Goal: Communication & Community: Answer question/provide support

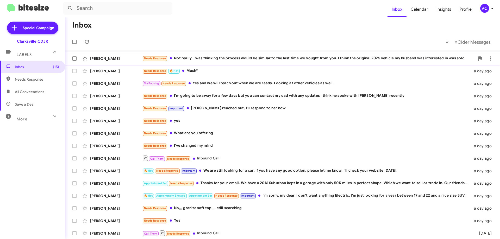
click at [271, 56] on div "Needs Response Not really. I was thinking the process would be similar to the l…" at bounding box center [308, 58] width 333 height 6
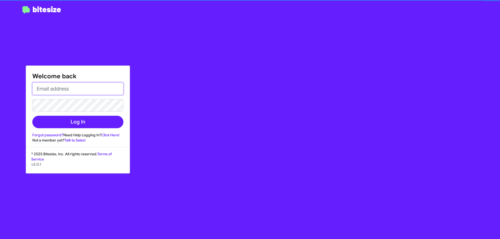
type input "[EMAIL_ADDRESS][DOMAIN_NAME]"
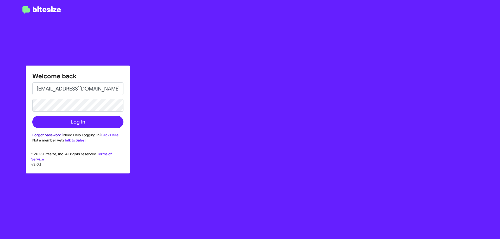
click at [37, 133] on link "Forgot password?" at bounding box center [47, 135] width 31 height 5
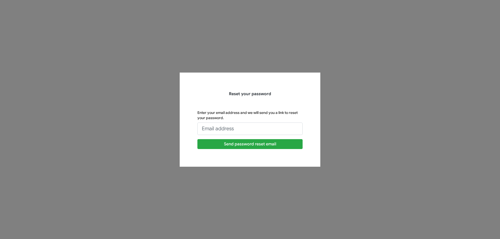
click at [44, 129] on app-forgot-password "Reset your password Enter your email address and we will send you a link to res…" at bounding box center [250, 119] width 500 height 239
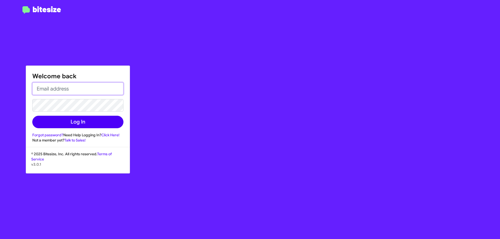
type input "[EMAIL_ADDRESS][DOMAIN_NAME]"
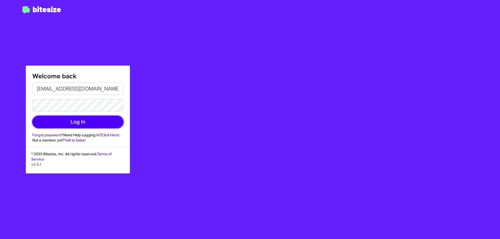
click at [70, 123] on button "Log In" at bounding box center [77, 122] width 91 height 12
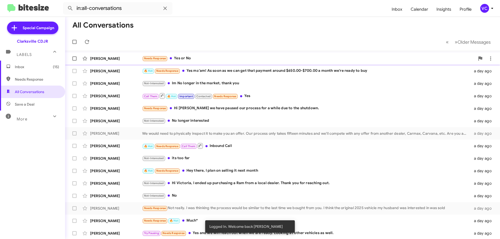
click at [209, 56] on div "Needs Response Yes or No" at bounding box center [308, 58] width 333 height 6
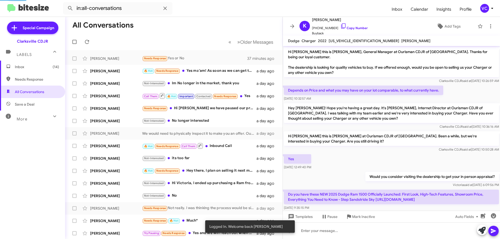
scroll to position [24, 0]
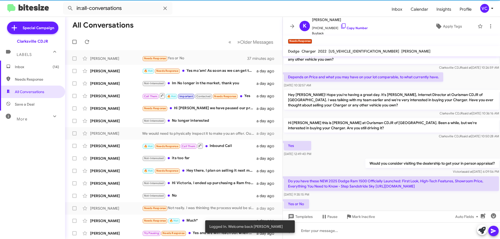
click at [369, 128] on div "Hi [PERSON_NAME] this is [PERSON_NAME] at Ourisman CDJR of [GEOGRAPHIC_DATA]. B…" at bounding box center [391, 128] width 215 height 21
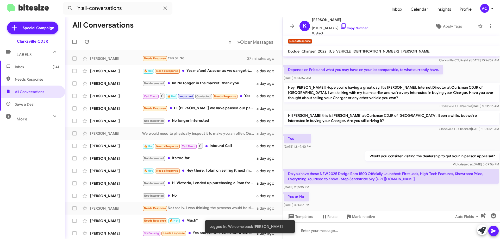
scroll to position [34, 0]
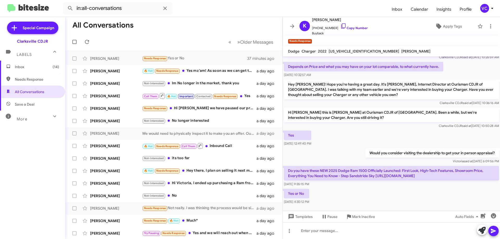
click at [379, 171] on p "Do you have these NEW 2025 Dodge Ram 1500 Officially Launched: First Look, High…" at bounding box center [391, 173] width 215 height 15
click at [391, 188] on div "Yes or No [DATE] 4:30:12 PM" at bounding box center [391, 197] width 217 height 18
click at [403, 194] on div "Yes or No [DATE] 4:30:12 PM" at bounding box center [391, 197] width 217 height 18
drag, startPoint x: 403, startPoint y: 194, endPoint x: 396, endPoint y: 126, distance: 69.1
click at [402, 193] on div "Yes or No [DATE] 4:30:12 PM" at bounding box center [391, 197] width 217 height 18
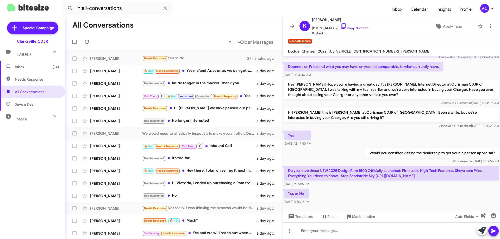
click at [396, 123] on div "Clarksville CDJR said at [DATE] 10:50:28 AM" at bounding box center [391, 125] width 215 height 5
click at [397, 192] on div "Yes or No [DATE] 4:30:12 PM" at bounding box center [391, 197] width 217 height 18
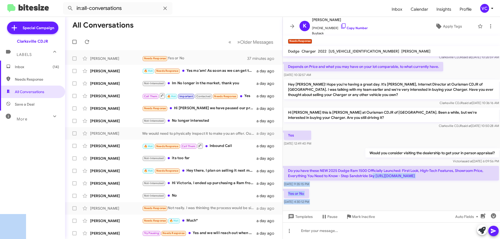
drag, startPoint x: 374, startPoint y: 173, endPoint x: 407, endPoint y: 181, distance: 33.9
click at [379, 174] on body "in:all-conversations Inbox Calendar Insights Profile VC Special Campaign Clarks…" at bounding box center [250, 119] width 500 height 239
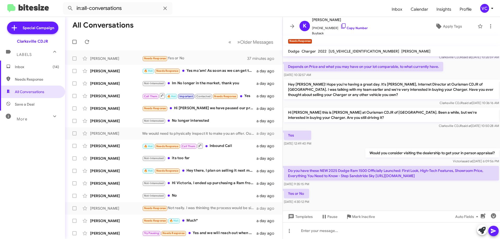
click at [366, 124] on div "Hi [PERSON_NAME] this is [PERSON_NAME] at Ourisman CDJR of [GEOGRAPHIC_DATA]. B…" at bounding box center [391, 118] width 217 height 23
click at [373, 191] on div "Yes or No [DATE] 4:30:12 PM" at bounding box center [391, 197] width 217 height 18
click at [389, 123] on div "Clarksville CDJR said at [DATE] 10:50:28 AM" at bounding box center [391, 125] width 215 height 5
click at [387, 194] on div "Yes or No [DATE] 4:30:12 PM" at bounding box center [391, 197] width 217 height 18
click at [399, 173] on p "Do you have these NEW 2025 Dodge Ram 1500 Officially Launched: First Look, High…" at bounding box center [391, 173] width 215 height 15
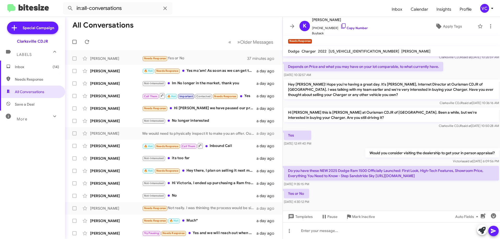
click at [399, 173] on p "Do you have these NEW 2025 Dodge Ram 1500 Officially Launched: First Look, High…" at bounding box center [391, 173] width 215 height 15
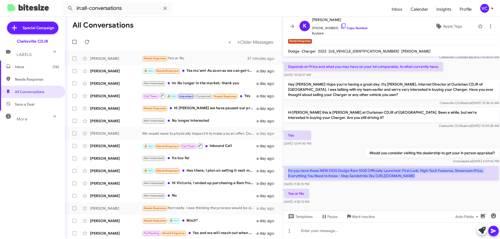
click at [399, 173] on p "Do you have these NEW 2025 Dodge Ram 1500 Officially Launched: First Look, High…" at bounding box center [391, 173] width 215 height 15
click at [477, 173] on p "Do you have these NEW 2025 Dodge Ram 1500 Officially Launched: First Look, High…" at bounding box center [391, 173] width 215 height 15
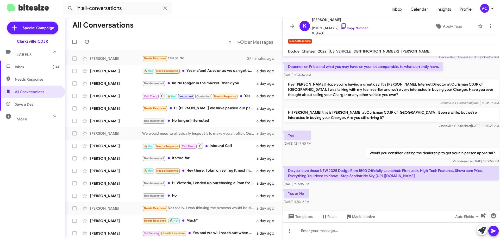
click at [447, 188] on div "Yes or No [DATE] 4:30:12 PM" at bounding box center [391, 197] width 217 height 18
click at [371, 108] on p "Hi [PERSON_NAME] this is [PERSON_NAME] at Ourisman CDJR of [GEOGRAPHIC_DATA]. B…" at bounding box center [391, 115] width 215 height 15
click at [370, 108] on p "Hi [PERSON_NAME] this is [PERSON_NAME] at Ourisman CDJR of [GEOGRAPHIC_DATA]. B…" at bounding box center [391, 115] width 215 height 15
drag, startPoint x: 291, startPoint y: 167, endPoint x: 363, endPoint y: 166, distance: 71.9
click at [363, 166] on p "Do you have these NEW 2025 Dodge Ram 1500 Officially Launched: First Look, High…" at bounding box center [391, 173] width 215 height 15
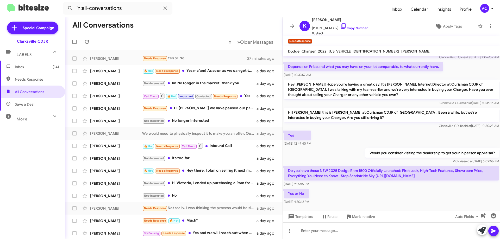
click at [365, 167] on p "Do you have these NEW 2025 Dodge Ram 1500 Officially Launched: First Look, High…" at bounding box center [391, 173] width 215 height 15
click at [377, 123] on div "Clarksville CDJR said at [DATE] 10:50:28 AM" at bounding box center [391, 125] width 215 height 5
drag, startPoint x: 329, startPoint y: 165, endPoint x: 390, endPoint y: 166, distance: 60.4
click at [388, 166] on p "Do you have these NEW 2025 Dodge Ram 1500 Officially Launched: First Look, High…" at bounding box center [391, 173] width 215 height 15
click at [397, 171] on p "Do you have these NEW 2025 Dodge Ram 1500 Officially Launched: First Look, High…" at bounding box center [391, 173] width 215 height 15
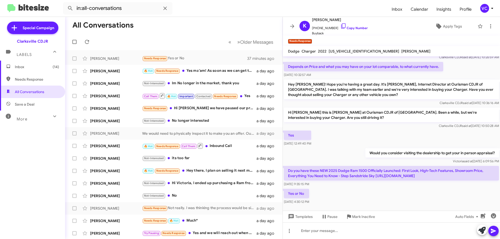
click at [394, 188] on div "Yes or No [DATE] 4:30:12 PM" at bounding box center [391, 197] width 217 height 18
drag, startPoint x: 373, startPoint y: 164, endPoint x: 455, endPoint y: 169, distance: 82.2
click at [448, 167] on p "Do you have these NEW 2025 Dodge Ram 1500 Officially Launched: First Look, High…" at bounding box center [391, 173] width 215 height 15
click at [457, 171] on p "Do you have these NEW 2025 Dodge Ram 1500 Officially Launched: First Look, High…" at bounding box center [391, 173] width 215 height 15
drag, startPoint x: 376, startPoint y: 173, endPoint x: 454, endPoint y: 173, distance: 78.1
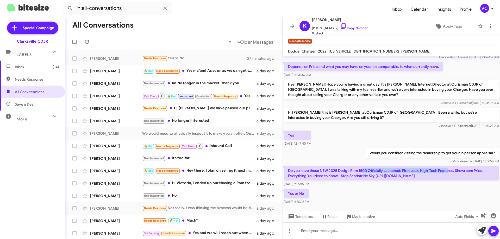
click at [454, 173] on p "Do you have these NEW 2025 Dodge Ram 1500 Officially Launched: First Look, High…" at bounding box center [391, 173] width 215 height 15
copy p "[URL][DOMAIN_NAME]"
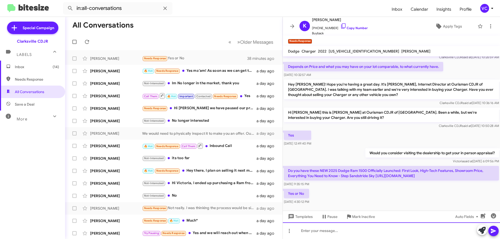
click at [322, 236] on div at bounding box center [391, 231] width 217 height 17
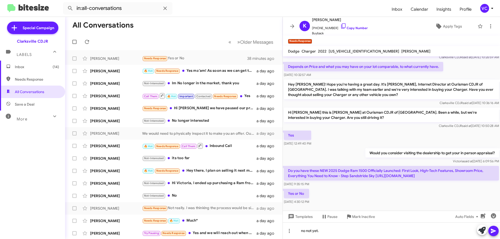
click at [493, 233] on icon at bounding box center [493, 231] width 6 height 6
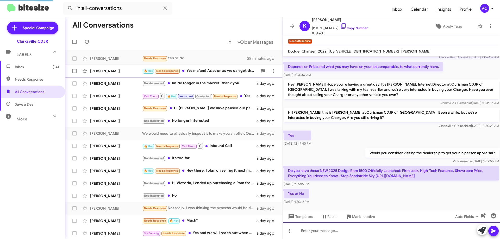
scroll to position [0, 0]
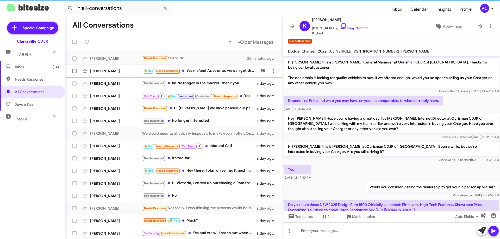
click at [184, 71] on span at bounding box center [183, 71] width 2 height 2
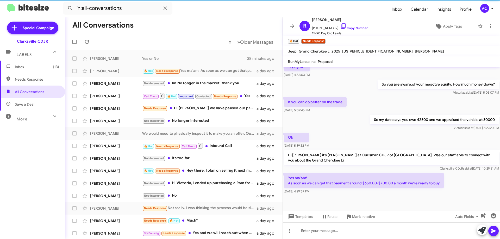
scroll to position [150, 0]
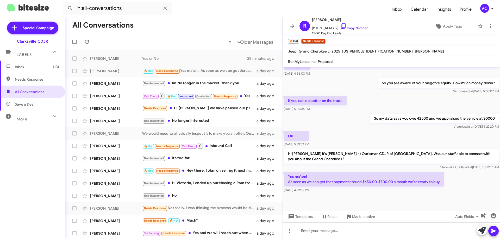
click at [398, 192] on div "[DATE] 4:29:57 PM" at bounding box center [364, 190] width 160 height 5
click at [374, 128] on div "[PERSON_NAME] said at [DATE] 5:22:20 PM" at bounding box center [434, 126] width 129 height 5
click at [381, 126] on div "[PERSON_NAME] said at [DATE] 5:22:20 PM" at bounding box center [434, 126] width 129 height 5
click at [449, 28] on span "Apply Tags" at bounding box center [452, 26] width 19 height 9
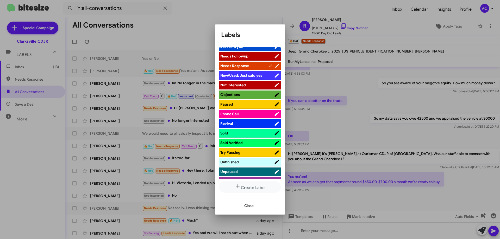
scroll to position [160, 0]
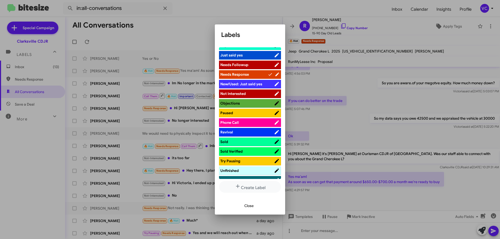
click at [239, 92] on span "Not Interested" at bounding box center [233, 93] width 26 height 5
drag, startPoint x: 250, startPoint y: 208, endPoint x: 296, endPoint y: 186, distance: 50.9
click at [250, 208] on span "Close" at bounding box center [248, 205] width 9 height 9
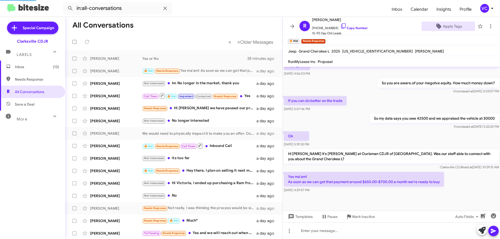
drag, startPoint x: 371, startPoint y: 119, endPoint x: 374, endPoint y: 116, distance: 4.6
click at [373, 119] on p "So my data says you owe 42500 and we appraised the vehicle at 30000" at bounding box center [434, 118] width 129 height 9
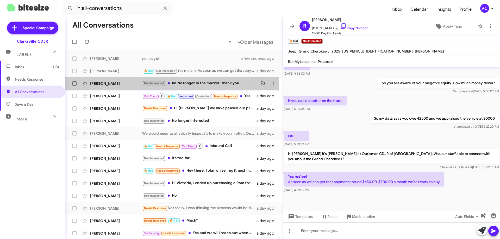
click at [132, 81] on div "[PERSON_NAME]" at bounding box center [116, 83] width 52 height 5
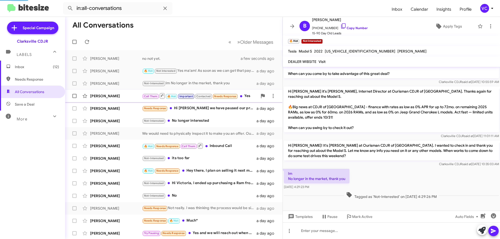
scroll to position [141, 0]
click at [347, 27] on link "Copy Number" at bounding box center [353, 28] width 27 height 4
click at [401, 173] on div "Im No longer in the market, thank you [DATE] 4:29:23 PM" at bounding box center [391, 179] width 217 height 23
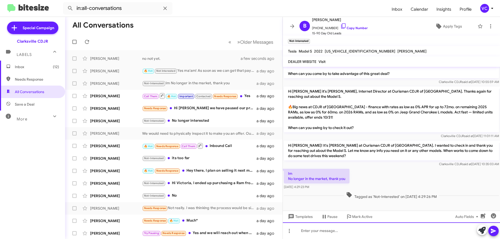
click at [342, 234] on div at bounding box center [391, 231] width 217 height 17
click at [317, 231] on div "Thank youfor the reply" at bounding box center [391, 231] width 217 height 17
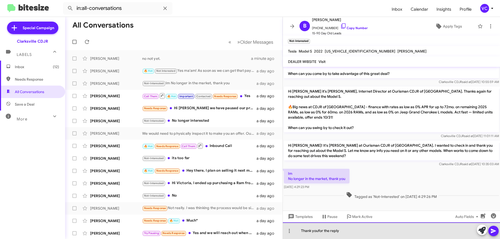
click at [317, 231] on div "Thank youfor the reply" at bounding box center [391, 231] width 217 height 17
click at [319, 232] on div "Thank youfor the reply" at bounding box center [391, 231] width 217 height 17
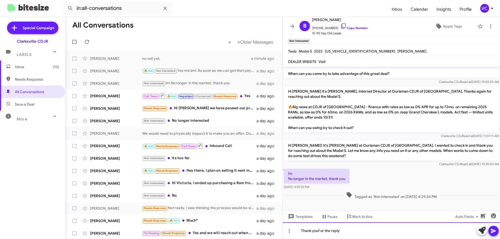
click at [358, 232] on div "Thank youf or the reply" at bounding box center [391, 231] width 217 height 17
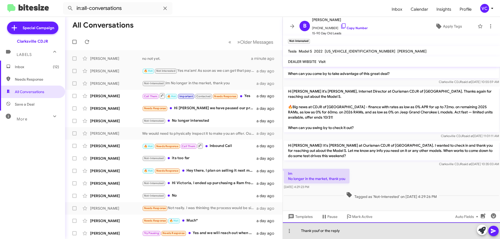
click at [320, 230] on div "Thank youf or the reply" at bounding box center [391, 231] width 217 height 17
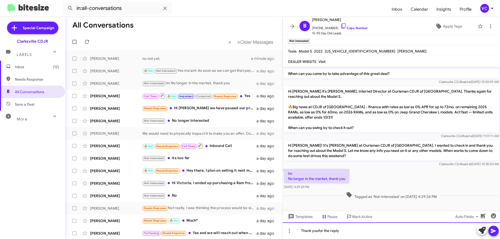
click at [318, 232] on div "Thank youfor the reply" at bounding box center [391, 231] width 217 height 17
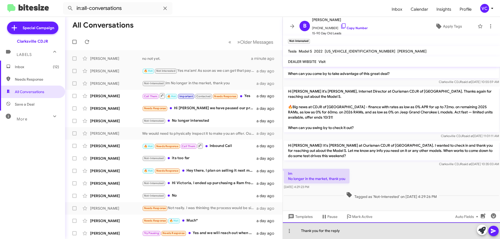
click at [367, 232] on div "Thank you for the reply" at bounding box center [391, 231] width 217 height 17
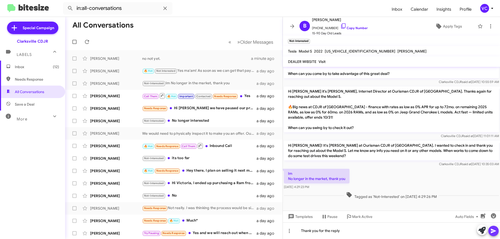
click at [492, 229] on icon at bounding box center [493, 231] width 6 height 6
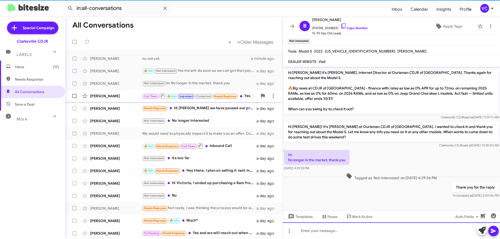
scroll to position [160, 0]
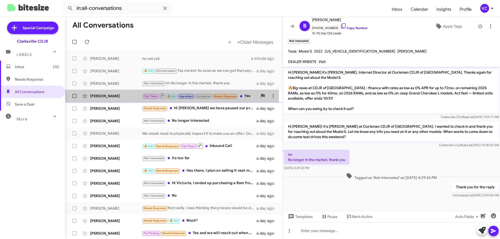
click at [126, 95] on div "[PERSON_NAME]" at bounding box center [116, 95] width 52 height 5
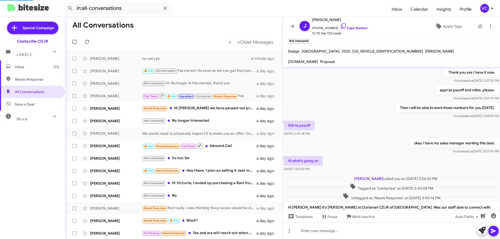
scroll to position [212, 0]
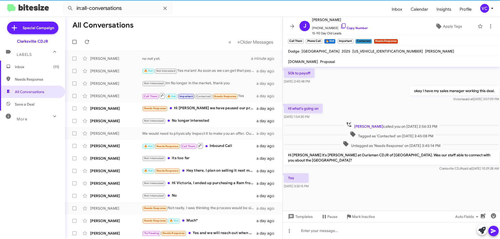
click at [386, 184] on div "Yes [DATE] 3:32:15 PM" at bounding box center [391, 181] width 217 height 18
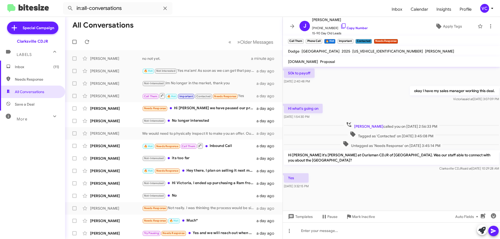
click at [464, 122] on div "[PERSON_NAME] called you on [DATE] 2:56:33 PM" at bounding box center [391, 126] width 215 height 8
click at [437, 190] on div at bounding box center [391, 203] width 217 height 26
click at [440, 191] on div at bounding box center [391, 203] width 217 height 26
drag, startPoint x: 473, startPoint y: 121, endPoint x: 466, endPoint y: 176, distance: 55.1
click at [473, 122] on div "[PERSON_NAME] called you on [DATE] 2:56:33 PM" at bounding box center [391, 126] width 217 height 10
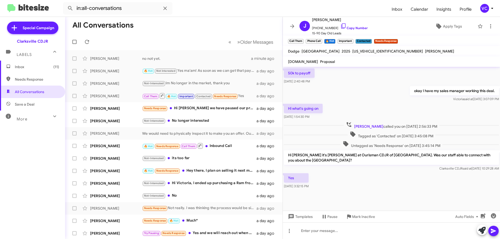
click at [461, 184] on div "Yes [DATE] 3:32:15 PM" at bounding box center [391, 181] width 217 height 18
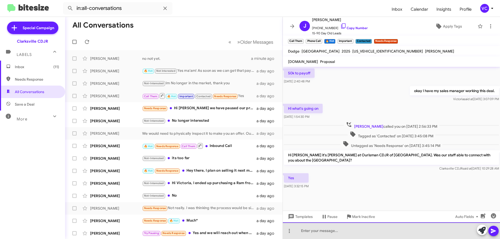
click at [344, 237] on div at bounding box center [391, 231] width 217 height 17
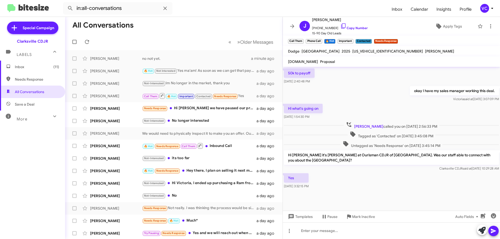
click at [344, 166] on div "Clarksville CDJR said at [DATE] 10:29:28 AM" at bounding box center [391, 168] width 215 height 5
drag, startPoint x: 118, startPoint y: 112, endPoint x: 120, endPoint y: 115, distance: 3.5
click at [117, 112] on div "[PERSON_NAME] Needs Response Hi [PERSON_NAME] we have paused our process for a …" at bounding box center [173, 108] width 209 height 10
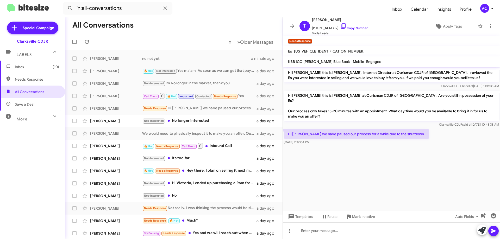
click at [373, 173] on cdk-virtual-scroll-viewport "Hi [PERSON_NAME] this is [PERSON_NAME], Internet Director at Ourisman CDJR of […" at bounding box center [391, 139] width 217 height 144
click at [421, 175] on cdk-virtual-scroll-viewport "Hi [PERSON_NAME] this is [PERSON_NAME], Internet Director at Ourisman CDJR of […" at bounding box center [391, 139] width 217 height 144
click at [437, 158] on cdk-virtual-scroll-viewport "Hi [PERSON_NAME] this is [PERSON_NAME], Internet Director at Ourisman CDJR of […" at bounding box center [391, 139] width 217 height 144
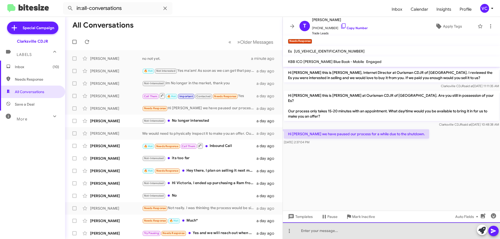
click at [339, 239] on div at bounding box center [391, 231] width 217 height 17
click at [337, 231] on div at bounding box center [391, 231] width 217 height 17
click at [393, 231] on div "Understand thank you for the reply and Best of Luck toyou." at bounding box center [391, 231] width 217 height 17
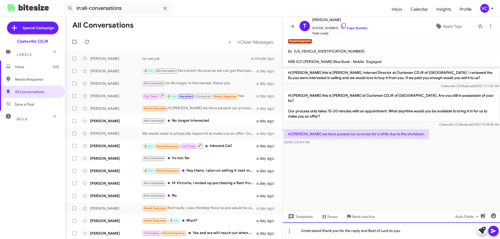
drag, startPoint x: 417, startPoint y: 233, endPoint x: 454, endPoint y: 233, distance: 37.0
click at [418, 233] on div "Understand thank you for the reply and Best of Luck to you." at bounding box center [391, 231] width 217 height 17
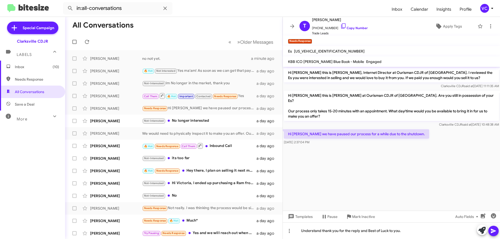
click at [492, 234] on icon at bounding box center [493, 231] width 6 height 6
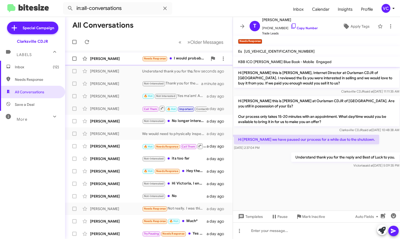
click at [154, 62] on div "[PERSON_NAME] Needs Response I would probably be interested N this a few second…" at bounding box center [148, 58] width 159 height 10
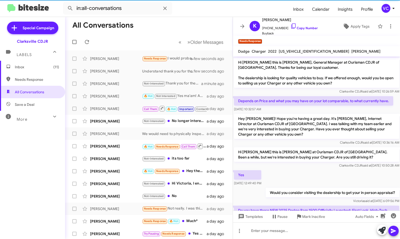
scroll to position [88, 0]
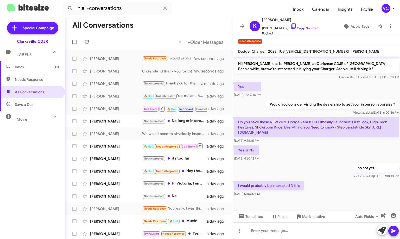
click at [322, 146] on div "Yes or No [DATE] 4:30:12 PM" at bounding box center [316, 153] width 167 height 18
click at [326, 192] on div "I would probably be interested N this [DATE] 5:10:02 PM" at bounding box center [316, 189] width 167 height 18
click at [327, 193] on div "I would probably be interested N this [DATE] 5:10:02 PM" at bounding box center [316, 189] width 167 height 18
click at [314, 144] on div "Yes or No [DATE] 4:30:12 PM" at bounding box center [316, 153] width 167 height 18
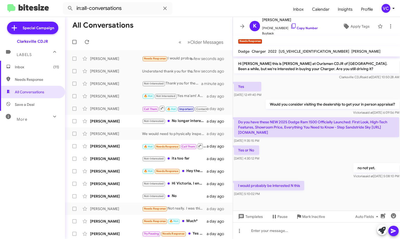
click at [323, 193] on div "I would probably be interested N this [DATE] 5:10:02 PM" at bounding box center [316, 189] width 167 height 18
drag, startPoint x: 240, startPoint y: 187, endPoint x: 313, endPoint y: 187, distance: 73.4
click at [308, 187] on body "in:all-conversations Inbox Calendar Insights Profile VC Special Campaign Clarks…" at bounding box center [200, 119] width 400 height 239
click at [326, 191] on div "I would probably be interested N this [DATE] 5:10:02 PM" at bounding box center [316, 189] width 167 height 18
click at [305, 156] on div "Yes or No [DATE] 4:30:12 PM" at bounding box center [316, 153] width 167 height 18
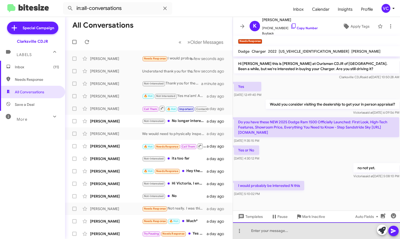
drag, startPoint x: 303, startPoint y: 235, endPoint x: 318, endPoint y: 238, distance: 15.3
click at [303, 234] on div at bounding box center [316, 230] width 167 height 17
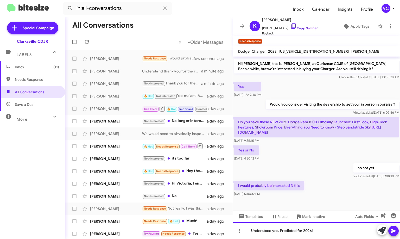
click at [323, 234] on div "Understood yes. Predicted for 2026!" at bounding box center [316, 230] width 167 height 17
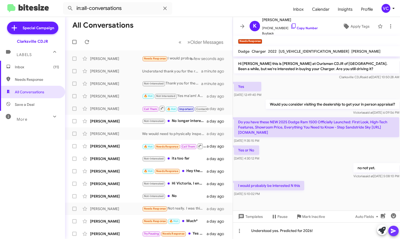
click at [398, 229] on button at bounding box center [394, 231] width 10 height 10
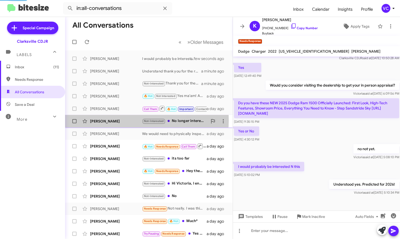
click at [108, 120] on div "[PERSON_NAME]" at bounding box center [116, 120] width 52 height 5
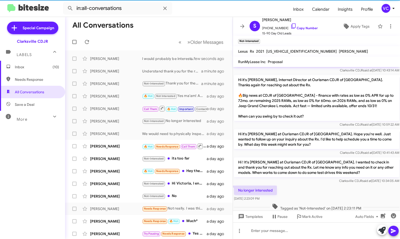
scroll to position [86, 0]
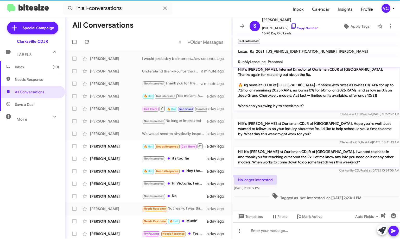
click at [324, 154] on p "Hi ! It's [PERSON_NAME] at Ourisman CDJR of [GEOGRAPHIC_DATA]. I wanted to chec…" at bounding box center [316, 157] width 165 height 20
click at [310, 27] on link "Copy Number" at bounding box center [304, 28] width 27 height 4
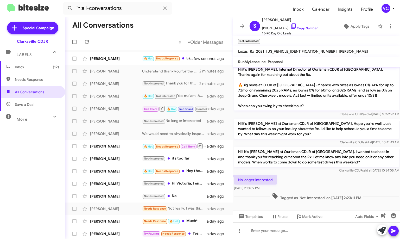
click at [302, 174] on div "No longer interested [DATE] 2:23:09 PM" at bounding box center [316, 183] width 167 height 18
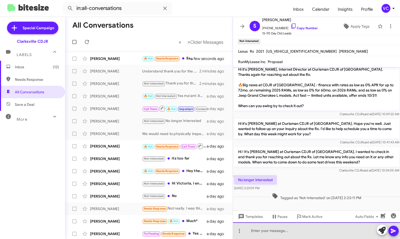
click at [293, 236] on div at bounding box center [316, 230] width 167 height 17
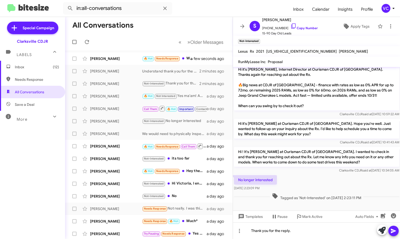
click at [394, 233] on icon at bounding box center [394, 231] width 6 height 6
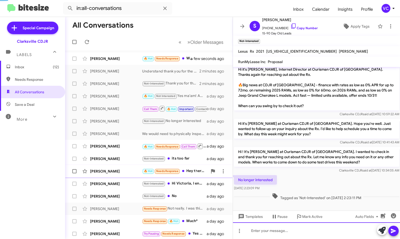
scroll to position [0, 0]
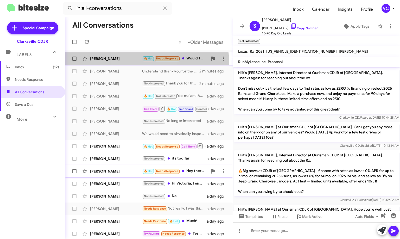
click at [137, 62] on div "[PERSON_NAME] 🔥 Hot Needs Response Would I have to order? a few seconds ago" at bounding box center [148, 58] width 159 height 10
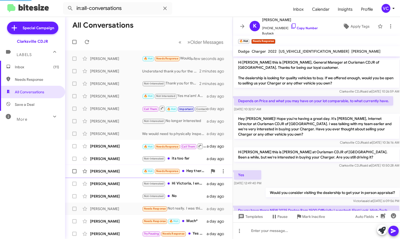
scroll to position [145, 0]
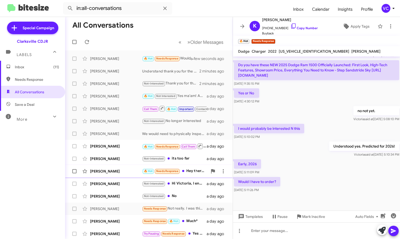
click at [321, 186] on div "Would I have to order? [DATE] 5:11:26 PM" at bounding box center [316, 185] width 167 height 18
click at [326, 192] on div "Would I have to order? [DATE] 5:11:26 PM" at bounding box center [316, 185] width 167 height 18
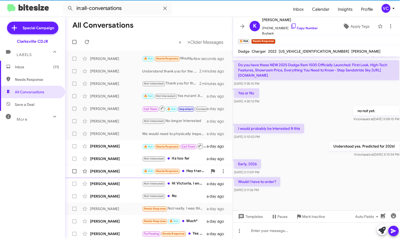
click at [329, 153] on div "[PERSON_NAME] said at [DATE] 5:10:34 PM" at bounding box center [364, 154] width 70 height 5
click at [334, 189] on div "Would I have to order? [DATE] 5:11:26 PM" at bounding box center [316, 185] width 167 height 18
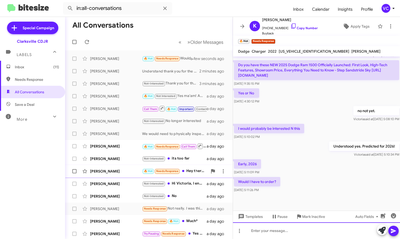
click at [282, 230] on div at bounding box center [316, 230] width 167 height 17
click at [318, 183] on div "Would I have to order? [DATE] 5:11:26 PM" at bounding box center [316, 185] width 167 height 18
click at [276, 234] on div at bounding box center [316, 230] width 167 height 17
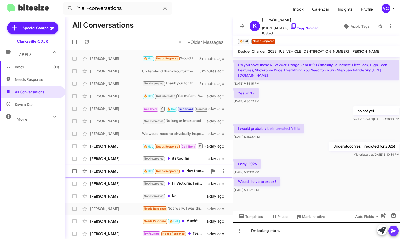
drag, startPoint x: 394, startPoint y: 232, endPoint x: 354, endPoint y: 227, distance: 40.5
click at [394, 232] on icon at bounding box center [394, 231] width 6 height 6
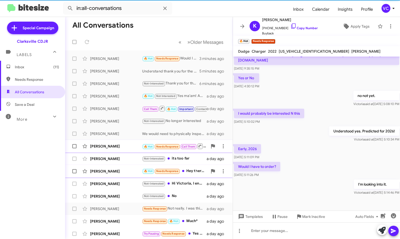
scroll to position [164, 0]
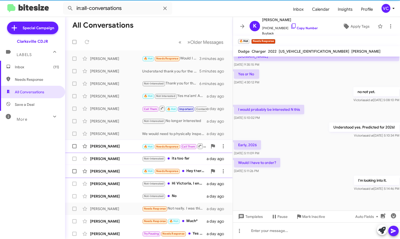
click at [112, 147] on div "[PERSON_NAME]" at bounding box center [116, 145] width 52 height 5
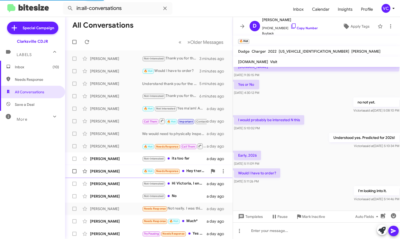
scroll to position [28, 0]
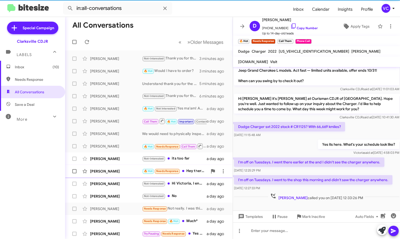
click at [316, 136] on div "[DATE] 11:15:48 AM" at bounding box center [289, 134] width 111 height 5
click at [286, 138] on div "Dodge Charger sxt 2022 stock # CR1125? With 66,669 kmiles? [DATE] 11:15:48 AM" at bounding box center [316, 130] width 167 height 18
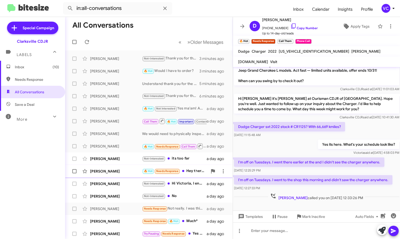
click at [302, 139] on div "Yes its here. What's your schedule look like? [PERSON_NAME] said at [DATE] 4:58…" at bounding box center [316, 148] width 167 height 18
click at [265, 148] on div "Yes its here. What's your schedule look like? [PERSON_NAME] said at [DATE] 4:58…" at bounding box center [316, 148] width 167 height 18
click at [289, 167] on div "I'm off on Tuesdays. I went there earlier at the and I didn't see the charger a…" at bounding box center [309, 165] width 151 height 16
click at [293, 139] on div "Yes its here. What's your schedule look like? [PERSON_NAME] said at [DATE] 4:58…" at bounding box center [316, 148] width 167 height 18
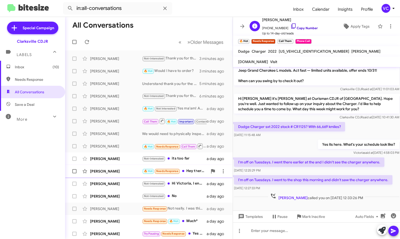
click at [312, 27] on link "Copy Number" at bounding box center [304, 28] width 27 height 4
click at [292, 140] on div "Yes its here. What's your schedule look like? [PERSON_NAME] said at [DATE] 4:58…" at bounding box center [316, 148] width 167 height 18
click at [144, 30] on mat-toolbar-row "All Conversations" at bounding box center [149, 25] width 168 height 17
click at [157, 28] on mat-toolbar-row "All Conversations" at bounding box center [149, 25] width 168 height 17
click at [309, 140] on div "Yes its here. What's your schedule look like? [PERSON_NAME] said at [DATE] 4:58…" at bounding box center [316, 148] width 167 height 18
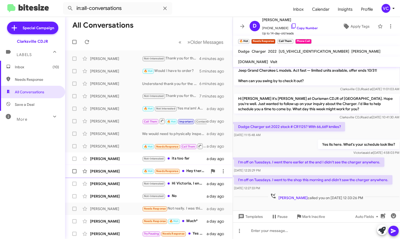
click at [309, 140] on div "Yes its here. What's your schedule look like? [PERSON_NAME] said at [DATE] 4:58…" at bounding box center [316, 148] width 167 height 18
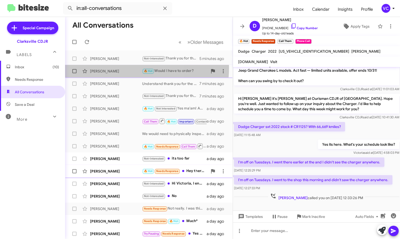
click at [107, 68] on div "[PERSON_NAME] 🔥 Hot Would I have to order? 5 minutes ago" at bounding box center [148, 71] width 159 height 10
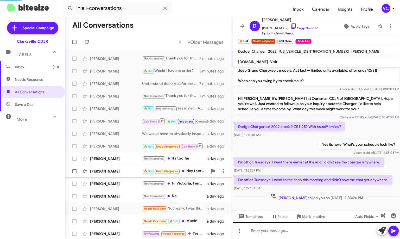
scroll to position [126, 0]
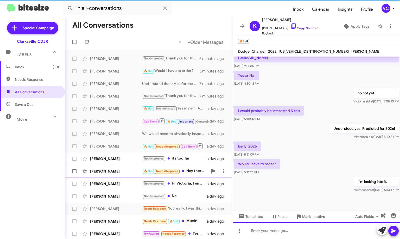
click at [266, 237] on div at bounding box center [316, 230] width 167 height 17
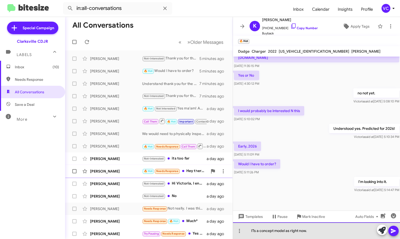
click at [319, 232] on div "ITs a concept model as right now." at bounding box center [316, 230] width 167 height 17
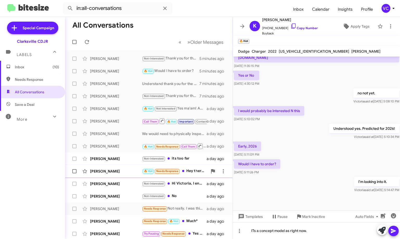
click at [393, 232] on icon at bounding box center [393, 231] width 5 height 4
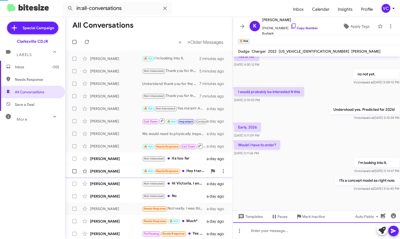
scroll to position [183, 0]
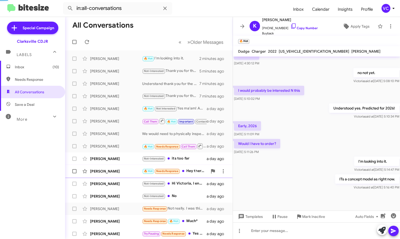
click at [332, 130] on div "Early, 2026 [DATE] 5:11:09 PM" at bounding box center [316, 129] width 167 height 18
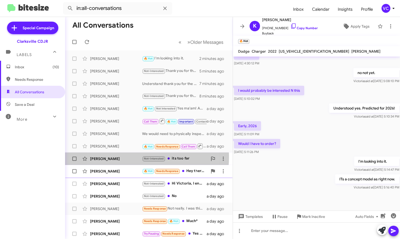
click at [125, 157] on div "[PERSON_NAME]" at bounding box center [116, 158] width 52 height 5
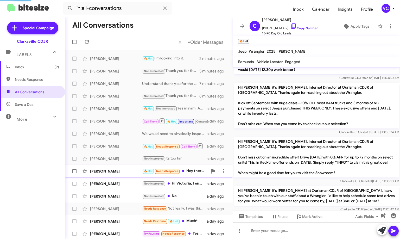
scroll to position [366, 0]
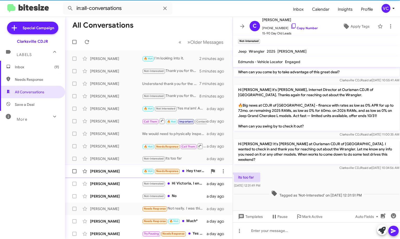
click at [319, 171] on div "its too far [DATE] 12:31:49 PM" at bounding box center [316, 180] width 167 height 18
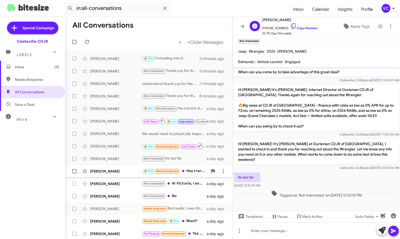
click at [304, 26] on span "[PHONE_NUMBER] Copy Number" at bounding box center [290, 27] width 56 height 8
click at [301, 29] on link "Copy Number" at bounding box center [304, 28] width 27 height 4
click at [298, 171] on div "its too far [DATE] 12:31:49 PM" at bounding box center [316, 180] width 167 height 18
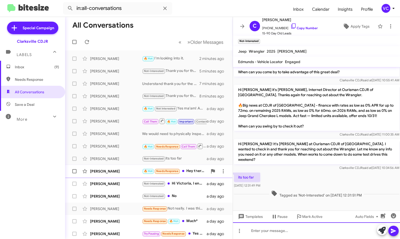
click at [267, 233] on div at bounding box center [316, 230] width 167 height 17
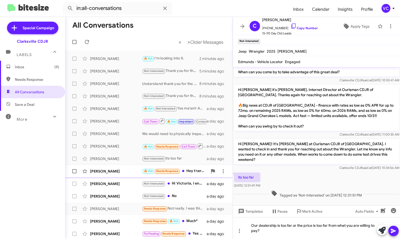
click at [393, 233] on icon at bounding box center [394, 231] width 6 height 6
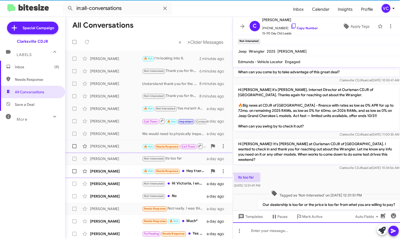
scroll to position [0, 0]
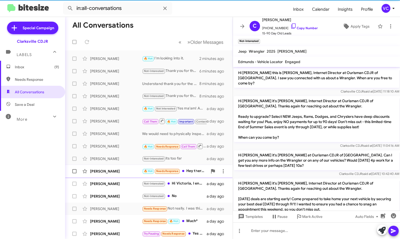
click at [119, 173] on div "[PERSON_NAME]" at bounding box center [116, 170] width 52 height 5
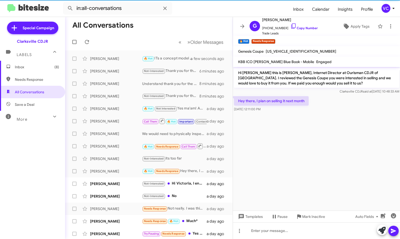
click at [348, 129] on cdk-virtual-scroll-viewport "Hi [PERSON_NAME] this is [PERSON_NAME], Internet Director at Ourisman CDJR of […" at bounding box center [316, 138] width 167 height 143
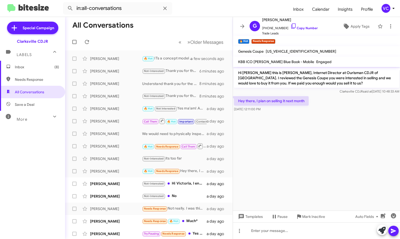
click at [349, 154] on cdk-virtual-scroll-viewport "Hi [PERSON_NAME] this is [PERSON_NAME], Internet Director at Ourisman CDJR of […" at bounding box center [316, 138] width 167 height 143
click at [302, 26] on link "Copy Number" at bounding box center [304, 28] width 27 height 4
copy div "Templates Pause Mark Inactive Auto Fields"
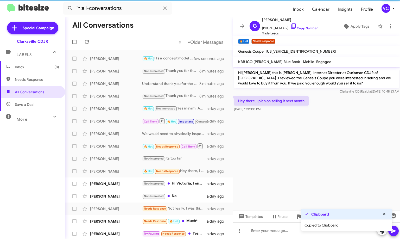
drag, startPoint x: 294, startPoint y: 168, endPoint x: 289, endPoint y: 184, distance: 16.6
click at [294, 168] on cdk-virtual-scroll-viewport "Hi [PERSON_NAME] this is [PERSON_NAME], Internet Director at Ourisman CDJR of […" at bounding box center [316, 138] width 167 height 143
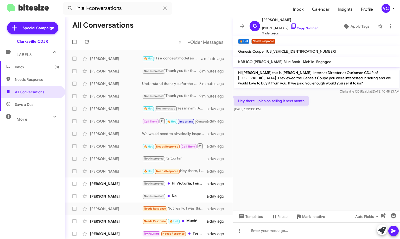
click at [307, 173] on cdk-virtual-scroll-viewport "Hi [PERSON_NAME] this is [PERSON_NAME], Internet Director at Ourisman CDJR of […" at bounding box center [316, 138] width 167 height 143
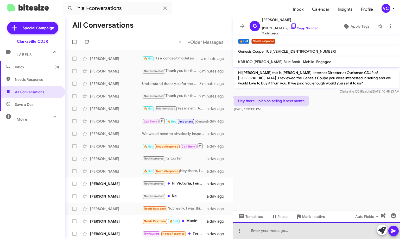
click at [279, 231] on div at bounding box center [316, 230] width 167 height 17
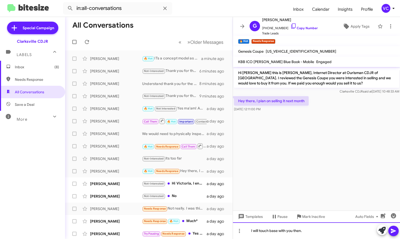
click at [317, 233] on div "I will touch base with you then." at bounding box center [316, 230] width 167 height 17
click at [393, 230] on icon at bounding box center [393, 231] width 5 height 4
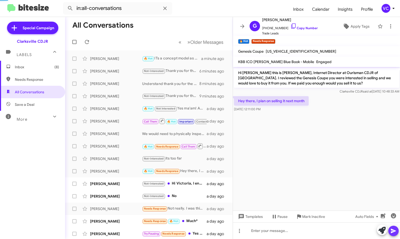
click at [336, 176] on cdk-virtual-scroll-viewport "Hi [PERSON_NAME] this is [PERSON_NAME], Internet Director at Ourisman CDJR of […" at bounding box center [316, 138] width 167 height 143
click at [335, 139] on cdk-virtual-scroll-viewport "Hi [PERSON_NAME] this is [PERSON_NAME], Internet Director at Ourisman CDJR of […" at bounding box center [316, 138] width 167 height 143
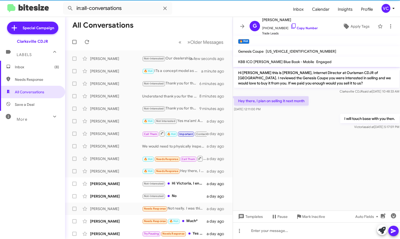
click at [335, 98] on div "Hey there, I plan on selling it next month [DATE] 12:11:00 PM" at bounding box center [316, 104] width 167 height 18
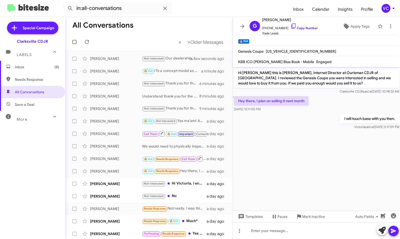
click at [323, 160] on cdk-virtual-scroll-viewport "Hi [PERSON_NAME] this is [PERSON_NAME], Internet Director at Ourisman CDJR of […" at bounding box center [316, 138] width 167 height 143
click at [115, 159] on div "[PERSON_NAME]" at bounding box center [116, 158] width 52 height 5
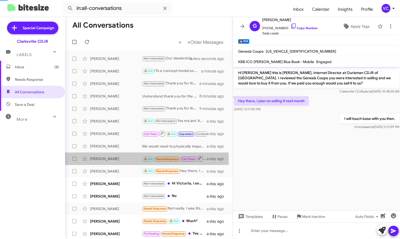
scroll to position [28, 0]
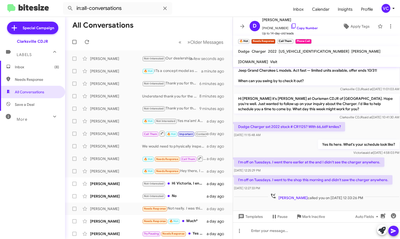
click at [267, 149] on div "Yes its here. What's your schedule look like? [PERSON_NAME] said at [DATE] 4:58…" at bounding box center [316, 148] width 167 height 18
click at [366, 127] on div "Dodge Charger sxt 2022 stock # CR1125? With 66,669 kmiles? [DATE] 11:15:48 AM" at bounding box center [316, 130] width 167 height 18
click at [300, 135] on div "[DATE] 11:15:48 AM" at bounding box center [289, 134] width 111 height 5
drag, startPoint x: 308, startPoint y: 166, endPoint x: 307, endPoint y: 161, distance: 5.1
click at [309, 166] on p "I'm off on Tuesdays. I went there earlier at the and I didn't see the charger a…" at bounding box center [309, 161] width 151 height 9
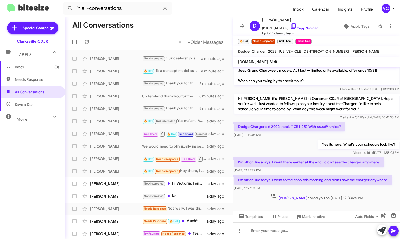
click at [302, 148] on div "Yes its here. What's your schedule look like? [PERSON_NAME] said at [DATE] 4:58…" at bounding box center [316, 148] width 167 height 18
click at [316, 182] on p "I'm off on Tuesdays. I went to the shop this morning and didn't saw the charger…" at bounding box center [313, 179] width 159 height 9
click at [293, 28] on icon at bounding box center [294, 26] width 6 height 6
click at [271, 233] on div at bounding box center [316, 230] width 167 height 17
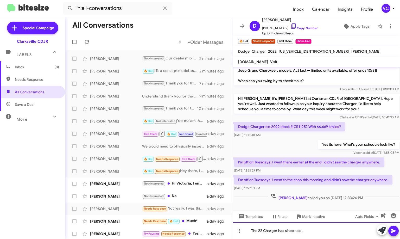
click at [345, 230] on div "The 22 Charger has since sold." at bounding box center [316, 230] width 167 height 17
click at [395, 232] on icon at bounding box center [394, 231] width 6 height 6
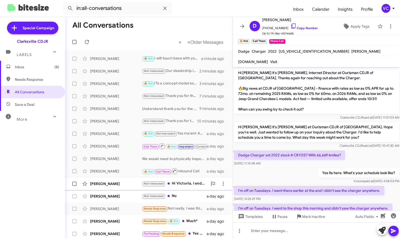
click at [117, 187] on div "[PERSON_NAME] Not-Interested Hi Victoria, I ended up purchasing a Ram from a lo…" at bounding box center [148, 183] width 159 height 10
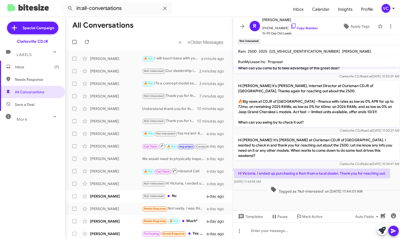
click at [306, 182] on div "[DATE] 11:43:58 AM" at bounding box center [312, 181] width 156 height 5
click at [310, 129] on div "Hi [PERSON_NAME] it's [PERSON_NAME], Internet Director at Ourisman CDJR of [GEO…" at bounding box center [316, 107] width 165 height 52
click at [312, 28] on link "Copy Number" at bounding box center [304, 28] width 27 height 4
copy p "Hi [PERSON_NAME] it's [PERSON_NAME], Internet Director at Ourisman CDJR of [GEO…"
click at [318, 202] on div at bounding box center [316, 203] width 167 height 16
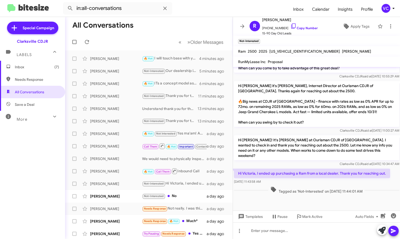
click at [302, 187] on span "Tagged as 'Not-Interested' on [DATE] 11:44:01 AM" at bounding box center [316, 190] width 96 height 8
drag, startPoint x: 309, startPoint y: 196, endPoint x: 308, endPoint y: 211, distance: 15.4
click at [309, 196] on div at bounding box center [316, 203] width 167 height 16
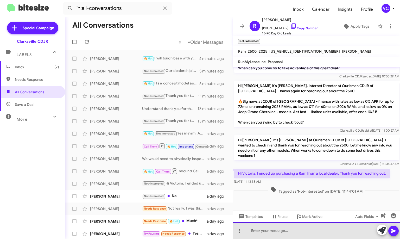
click at [299, 230] on div at bounding box center [316, 230] width 167 height 17
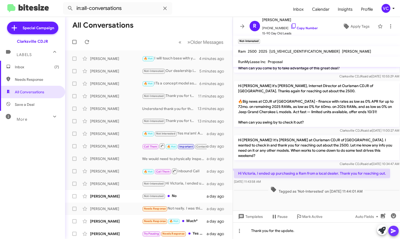
click at [398, 229] on button at bounding box center [394, 231] width 10 height 10
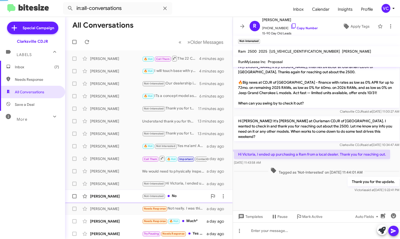
click at [123, 198] on div "[PERSON_NAME]" at bounding box center [116, 195] width 52 height 5
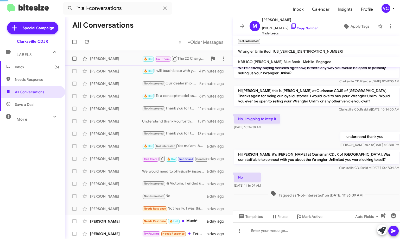
scroll to position [58, 0]
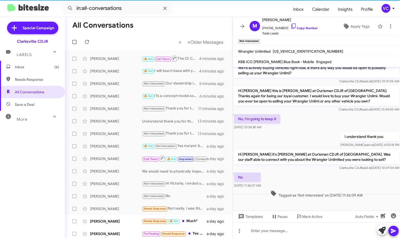
click at [314, 130] on div "No, I'm going to keep it [DATE] 10:34:38 AM" at bounding box center [316, 122] width 167 height 18
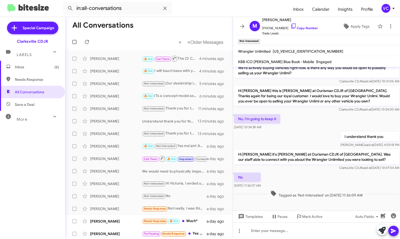
click at [310, 171] on div "Hi [PERSON_NAME] it's [PERSON_NAME] at Ourisman CDJR of [GEOGRAPHIC_DATA]. Was …" at bounding box center [316, 159] width 167 height 23
click at [306, 181] on div "No [DATE] 11:36:07 AM" at bounding box center [316, 180] width 167 height 18
click at [127, 211] on div "[PERSON_NAME] Needs Response Not really. I was thinking the process would be si…" at bounding box center [148, 208] width 159 height 10
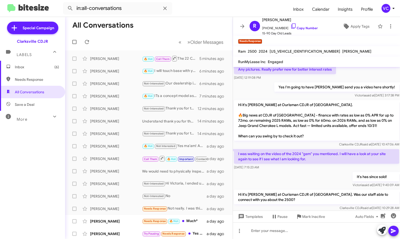
scroll to position [194, 0]
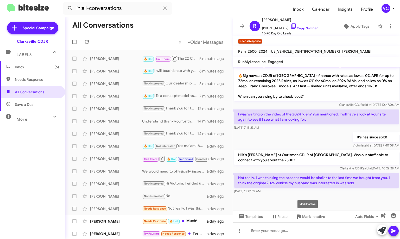
click at [299, 196] on mat-tooltip-component "Mark Inactive" at bounding box center [308, 204] width 28 height 16
drag, startPoint x: 262, startPoint y: 184, endPoint x: 283, endPoint y: 184, distance: 20.1
click at [280, 184] on p "Not really. I was thinking the process would be similar to the last time we bou…" at bounding box center [316, 180] width 165 height 15
click at [317, 199] on div at bounding box center [316, 203] width 167 height 16
drag, startPoint x: 301, startPoint y: 175, endPoint x: 351, endPoint y: 183, distance: 49.8
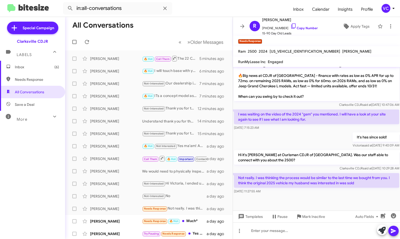
click at [349, 181] on p "Not really. I was thinking the process would be similar to the last time we bou…" at bounding box center [316, 180] width 165 height 15
click at [356, 195] on div "Not really. I was thinking the process would be similar to the last time we bou…" at bounding box center [316, 183] width 167 height 23
click at [276, 158] on p "Hi it's [PERSON_NAME] at Ourisman CDJR of [GEOGRAPHIC_DATA]. Was our staff able…" at bounding box center [316, 157] width 165 height 15
click at [303, 198] on div at bounding box center [316, 203] width 167 height 16
click at [325, 203] on div at bounding box center [316, 203] width 167 height 16
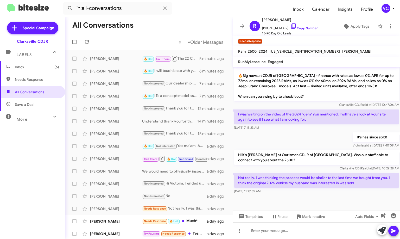
click at [332, 196] on div at bounding box center [316, 203] width 167 height 16
click at [330, 195] on div "Not really. I was thinking the process would be similar to the last time we bou…" at bounding box center [316, 183] width 167 height 23
click at [306, 125] on div "[DATE] 7:15:23 AM" at bounding box center [316, 127] width 165 height 5
click at [311, 27] on link "Copy Number" at bounding box center [304, 28] width 27 height 4
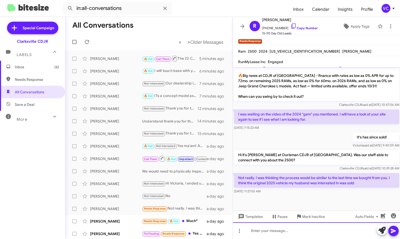
click at [294, 237] on div at bounding box center [316, 230] width 167 height 17
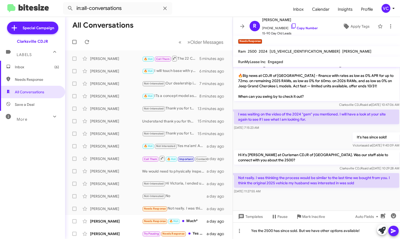
click at [396, 230] on icon at bounding box center [394, 231] width 6 height 6
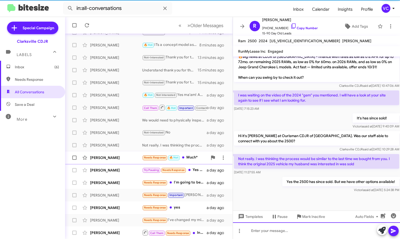
scroll to position [203, 0]
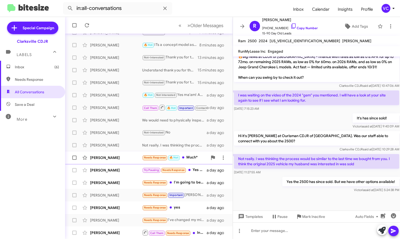
click at [120, 158] on div "[PERSON_NAME]" at bounding box center [116, 157] width 52 height 5
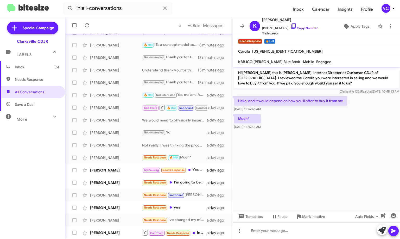
click at [336, 127] on div "Much* [DATE] 11:26:55 AM" at bounding box center [316, 122] width 167 height 18
drag, startPoint x: 343, startPoint y: 157, endPoint x: 332, endPoint y: 98, distance: 59.7
click at [343, 157] on cdk-virtual-scroll-viewport "Hi [PERSON_NAME] this is [PERSON_NAME], Internet Director at Ourisman CDJR of […" at bounding box center [316, 138] width 167 height 143
click at [303, 25] on span "[PHONE_NUMBER] Copy Number" at bounding box center [290, 27] width 56 height 8
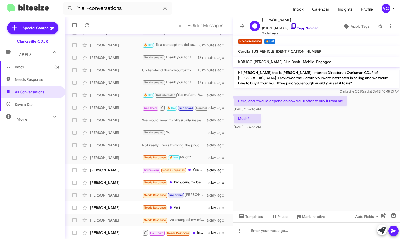
click at [303, 28] on link "Copy Number" at bounding box center [304, 28] width 27 height 4
click at [347, 145] on cdk-virtual-scroll-viewport "Hi [PERSON_NAME] this is [PERSON_NAME], Internet Director at Ourisman CDJR of […" at bounding box center [316, 138] width 167 height 143
click at [338, 157] on cdk-virtual-scroll-viewport "Hi [PERSON_NAME] this is [PERSON_NAME], Internet Director at Ourisman CDJR of […" at bounding box center [316, 138] width 167 height 143
click at [339, 161] on cdk-virtual-scroll-viewport "Hi [PERSON_NAME] this is [PERSON_NAME], Internet Director at Ourisman CDJR of […" at bounding box center [316, 138] width 167 height 143
click at [280, 51] on span "[US_VEHICLE_IDENTIFICATION_NUMBER]" at bounding box center [287, 51] width 71 height 5
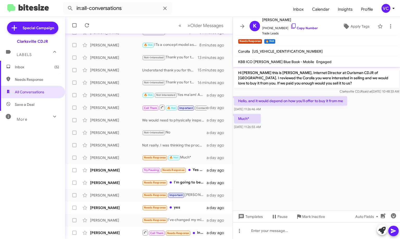
click at [280, 51] on span "[US_VEHICLE_IDENTIFICATION_NUMBER]" at bounding box center [287, 51] width 71 height 5
copy span "[US_VEHICLE_IDENTIFICATION_NUMBER]"
click at [279, 230] on div at bounding box center [316, 230] width 167 height 17
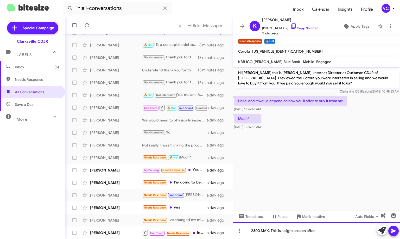
click at [352, 235] on div "2300 MAX. This is a sight unseen offer." at bounding box center [316, 230] width 167 height 17
click at [350, 235] on div "2300 MAX. This is a sight unseen offer." at bounding box center [316, 230] width 167 height 17
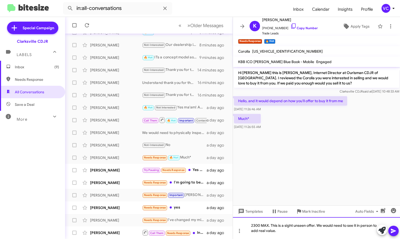
click at [351, 234] on div "2300 MAX. This is a sight unseen offer. We would need to see it in person to ad…" at bounding box center [316, 228] width 167 height 22
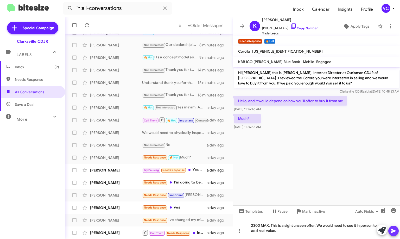
click at [395, 231] on icon at bounding box center [393, 231] width 5 height 4
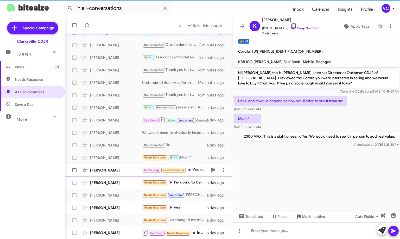
click at [121, 169] on div "[PERSON_NAME]" at bounding box center [116, 169] width 52 height 5
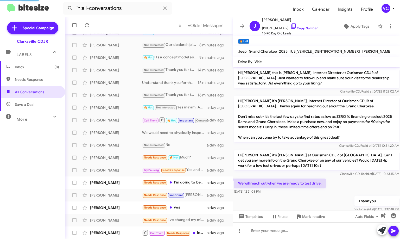
scroll to position [156, 0]
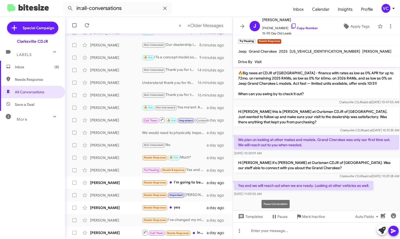
click at [285, 202] on div "Pause Conversation" at bounding box center [276, 204] width 28 height 8
click at [359, 195] on div "[DATE] 11:00:55 AM" at bounding box center [304, 193] width 140 height 5
click at [359, 196] on div "[DATE] 11:00:55 AM" at bounding box center [304, 193] width 140 height 5
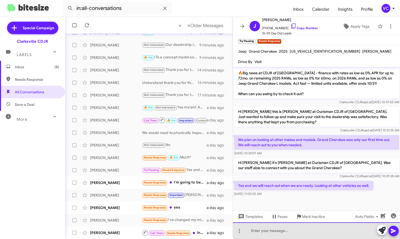
click at [315, 235] on div at bounding box center [316, 230] width 167 height 17
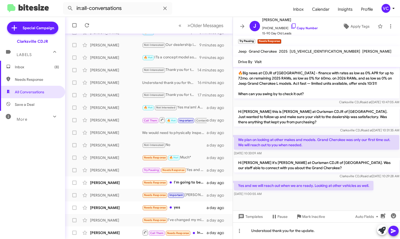
click at [392, 232] on icon at bounding box center [393, 231] width 5 height 4
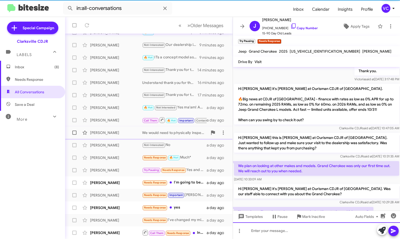
scroll to position [175, 0]
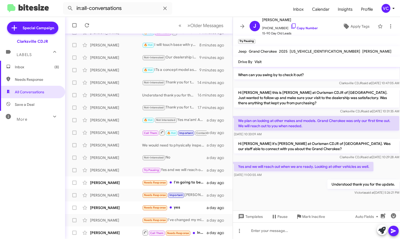
click at [255, 185] on div "Understood thank you for the update. [PERSON_NAME] said at [DATE] 5:26:21 PM" at bounding box center [316, 187] width 167 height 18
click at [123, 180] on div "[PERSON_NAME]" at bounding box center [116, 182] width 52 height 5
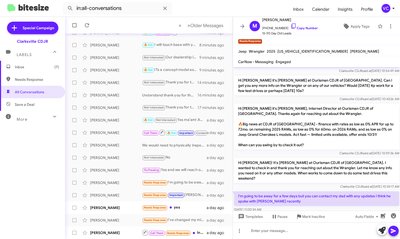
click at [307, 151] on div "Clarksville CDJR said at [DATE] 10:59:36 AM" at bounding box center [316, 153] width 165 height 5
click at [303, 30] on link "Copy Number" at bounding box center [304, 28] width 27 height 4
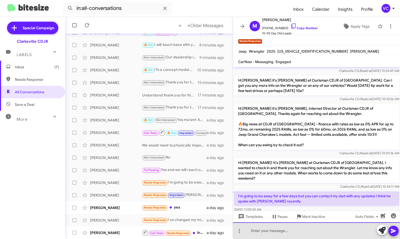
click at [271, 232] on div at bounding box center [316, 230] width 167 height 17
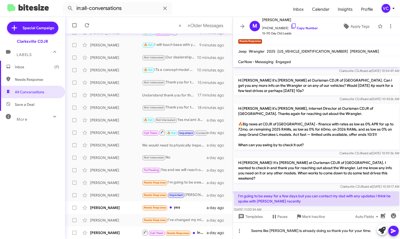
click at [395, 230] on icon at bounding box center [393, 231] width 5 height 4
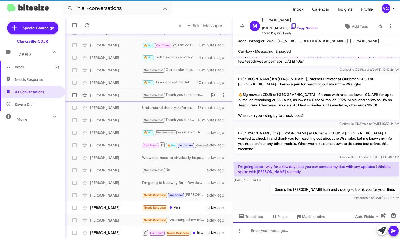
scroll to position [83, 0]
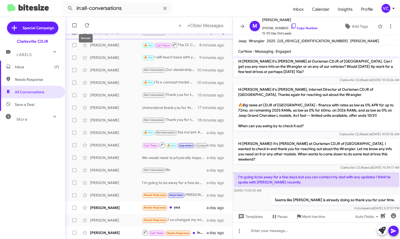
drag, startPoint x: 89, startPoint y: 28, endPoint x: 100, endPoint y: 36, distance: 13.9
click at [88, 28] on icon at bounding box center [87, 25] width 6 height 6
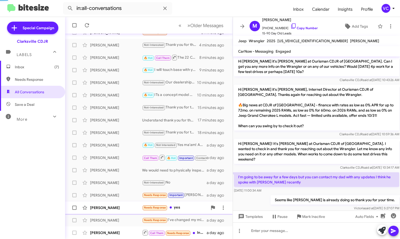
click at [120, 203] on div "[PERSON_NAME] Needs Response yes a day ago" at bounding box center [148, 207] width 159 height 10
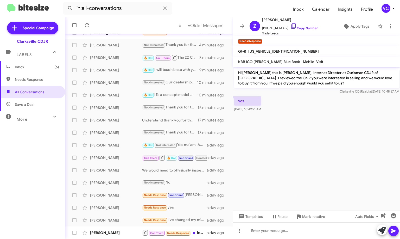
click at [335, 120] on cdk-virtual-scroll-viewport "Hi [PERSON_NAME] this is [PERSON_NAME], Internet Director at Ourisman CDJR of […" at bounding box center [316, 138] width 167 height 143
click at [298, 229] on div at bounding box center [316, 230] width 167 height 17
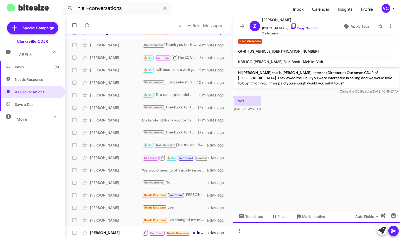
click at [298, 229] on div at bounding box center [316, 230] width 167 height 17
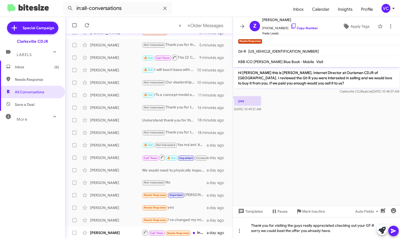
click at [394, 231] on icon at bounding box center [394, 231] width 6 height 6
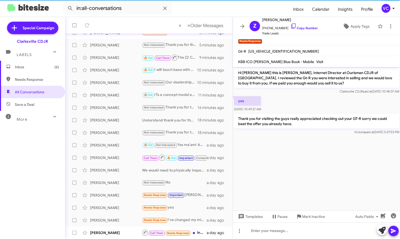
click at [305, 131] on cdk-virtual-scroll-viewport "Hi [PERSON_NAME] this is [PERSON_NAME], Internet Director at Ourisman CDJR of […" at bounding box center [316, 138] width 167 height 143
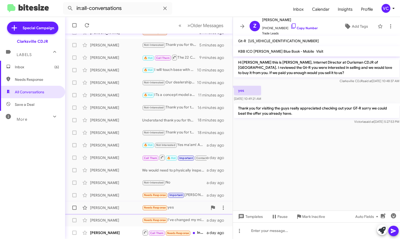
click at [127, 208] on div "[PERSON_NAME]" at bounding box center [116, 207] width 52 height 5
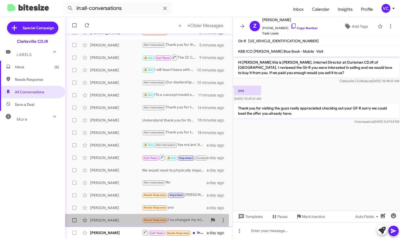
click at [127, 218] on div "[PERSON_NAME]" at bounding box center [116, 219] width 52 height 5
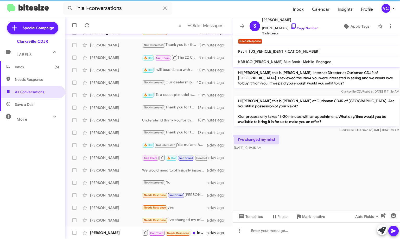
click at [375, 164] on cdk-virtual-scroll-viewport "Hi [PERSON_NAME] this is [PERSON_NAME], Internet Director at Ourisman CDJR of […" at bounding box center [316, 138] width 167 height 143
click at [321, 163] on cdk-virtual-scroll-viewport "Hi [PERSON_NAME] this is [PERSON_NAME], Internet Director at Ourisman CDJR of […" at bounding box center [316, 138] width 167 height 143
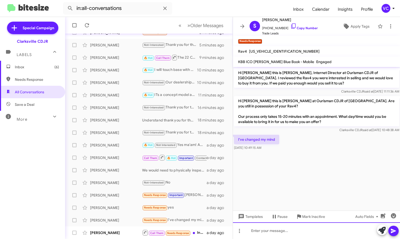
click at [309, 233] on div at bounding box center [316, 230] width 167 height 17
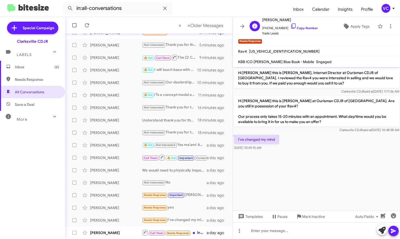
click at [304, 25] on span "[PHONE_NUMBER] Copy Number" at bounding box center [290, 27] width 56 height 8
click at [301, 27] on link "Copy Number" at bounding box center [304, 28] width 27 height 4
click at [255, 154] on div at bounding box center [316, 153] width 167 height 4
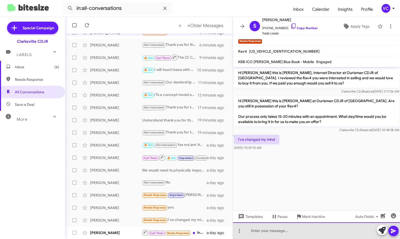
click at [272, 233] on div at bounding box center [316, 230] width 167 height 17
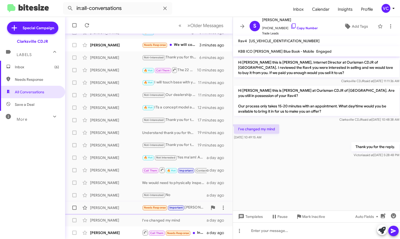
click at [115, 212] on div "[PERSON_NAME] Needs Response Important Yup [PERSON_NAME] reached out, I'll resp…" at bounding box center [148, 207] width 159 height 10
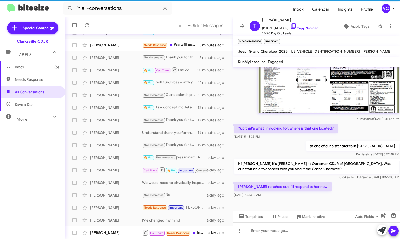
scroll to position [341, 0]
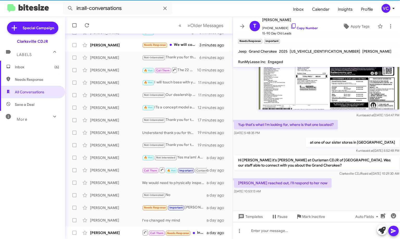
click at [329, 184] on div "[PERSON_NAME] reached out, I'll respond to her now [DATE] 10:53:13 AM" at bounding box center [316, 186] width 167 height 18
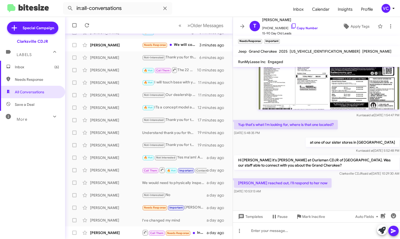
click at [332, 184] on div "[PERSON_NAME] reached out, I'll respond to her now [DATE] 10:53:13 AM" at bounding box center [316, 186] width 167 height 18
click at [297, 229] on div at bounding box center [316, 230] width 167 height 17
click at [396, 229] on icon at bounding box center [394, 231] width 6 height 6
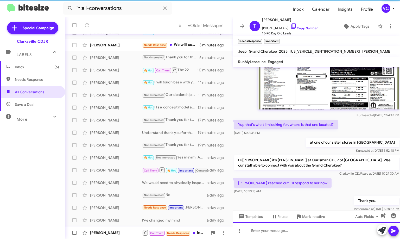
scroll to position [0, 0]
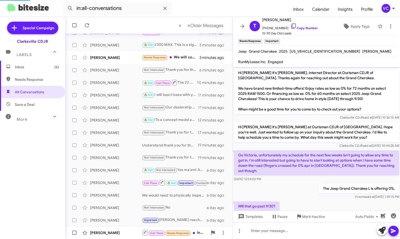
click at [119, 233] on div "[PERSON_NAME]" at bounding box center [116, 232] width 52 height 5
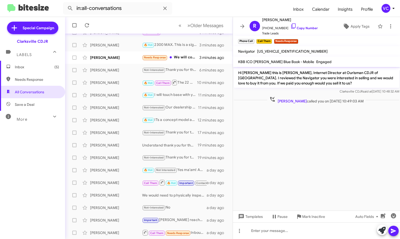
click at [272, 163] on cdk-virtual-scroll-viewport "Hi [PERSON_NAME] this is [PERSON_NAME], Internet Director at Ourisman CDJR of […" at bounding box center [316, 138] width 167 height 143
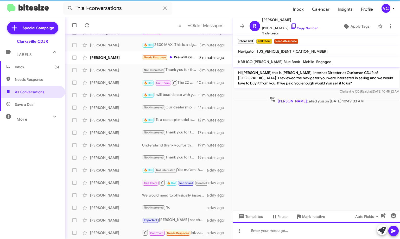
click at [299, 231] on div at bounding box center [316, 230] width 167 height 17
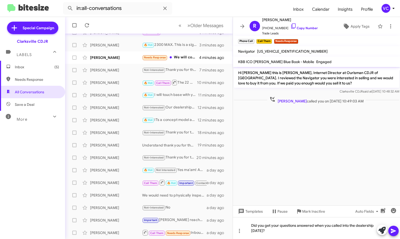
click at [394, 232] on icon at bounding box center [393, 231] width 5 height 4
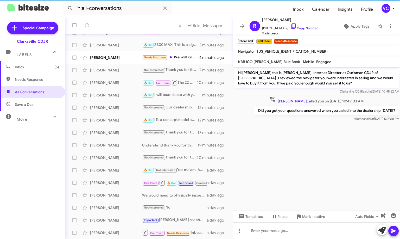
click at [320, 149] on cdk-virtual-scroll-viewport "Hi [PERSON_NAME] this is [PERSON_NAME], Internet Director at Ourisman CDJR of […" at bounding box center [316, 138] width 167 height 143
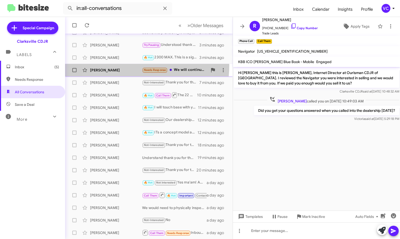
click at [123, 65] on div "[PERSON_NAME] Needs Response We will continue checking your site 4 minutes ago" at bounding box center [148, 70] width 159 height 10
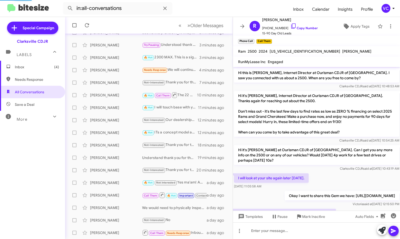
scroll to position [232, 0]
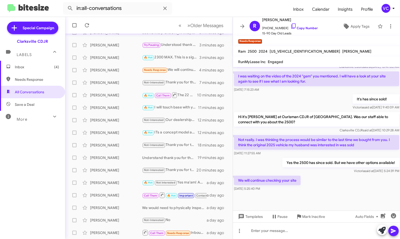
click at [322, 184] on div "We will continue checking your site [DATE] 5:25:40 PM" at bounding box center [316, 183] width 167 height 18
click at [286, 235] on div at bounding box center [316, 230] width 167 height 17
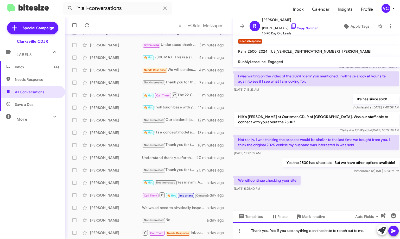
click at [367, 233] on div "Thank you. Yes if you see anything don't hesitate to reach out to me." at bounding box center [316, 230] width 167 height 17
click at [395, 231] on icon at bounding box center [393, 231] width 5 height 4
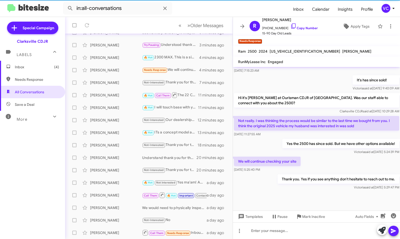
click at [302, 96] on p "Hi it's [PERSON_NAME] at Ourisman CDJR of [GEOGRAPHIC_DATA]. Was our staff able…" at bounding box center [316, 100] width 165 height 15
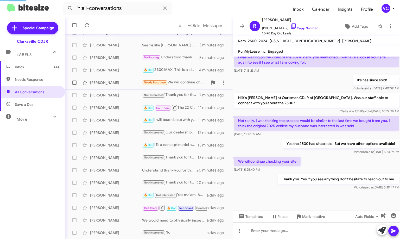
scroll to position [241, 0]
click at [197, 25] on span "Older Messages" at bounding box center [206, 26] width 33 height 6
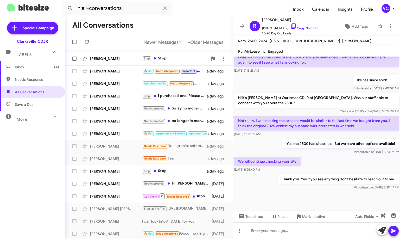
click at [130, 57] on div "[PERSON_NAME]" at bounding box center [116, 58] width 52 height 5
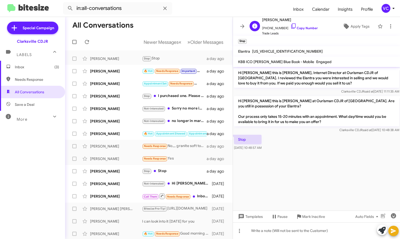
click at [302, 33] on span "Trade Leads" at bounding box center [290, 33] width 56 height 5
click at [304, 29] on link "Copy Number" at bounding box center [304, 28] width 27 height 4
click at [276, 178] on cdk-virtual-scroll-viewport "Hi [PERSON_NAME] this is [PERSON_NAME], Internet Director at Ourisman CDJR of […" at bounding box center [316, 138] width 167 height 143
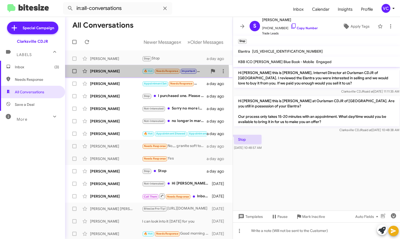
click at [120, 73] on div "[PERSON_NAME]" at bounding box center [116, 70] width 52 height 5
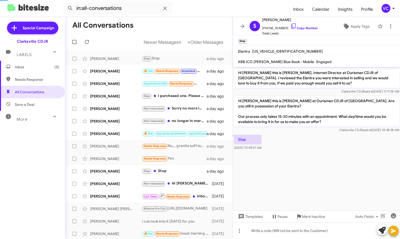
scroll to position [89, 0]
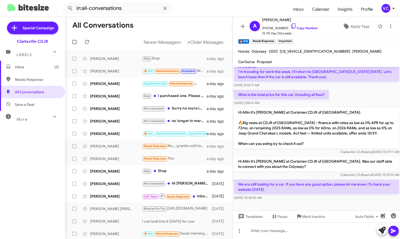
click at [310, 200] on div "[DATE] 10:42:40 AM" at bounding box center [316, 197] width 165 height 5
click at [301, 232] on div at bounding box center [316, 230] width 167 height 17
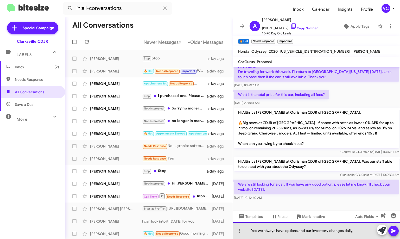
click at [358, 236] on div "Yes we always have options and our inventory changes daily," at bounding box center [316, 230] width 167 height 17
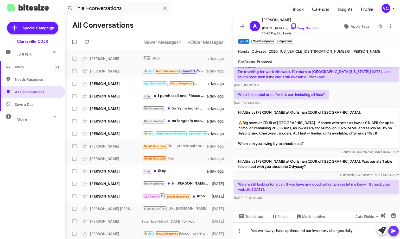
click at [395, 231] on icon at bounding box center [393, 231] width 5 height 4
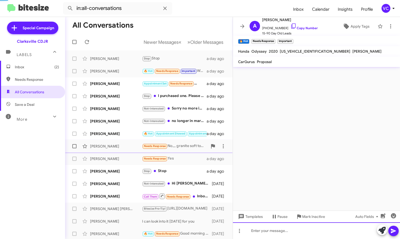
scroll to position [0, 0]
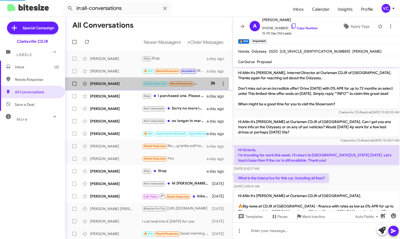
click at [116, 81] on div "[PERSON_NAME]" at bounding box center [116, 83] width 52 height 5
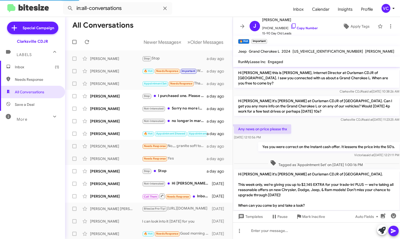
scroll to position [479, 0]
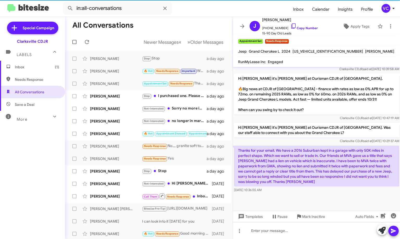
click at [321, 197] on div at bounding box center [316, 204] width 167 height 22
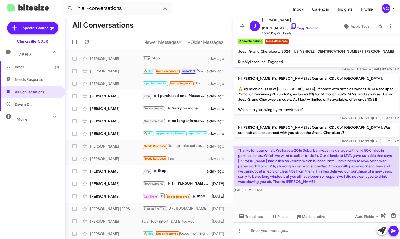
click at [277, 127] on p "Hi [PERSON_NAME] it's [PERSON_NAME] at Ourisman CDJR of [GEOGRAPHIC_DATA]. Was …" at bounding box center [316, 130] width 165 height 15
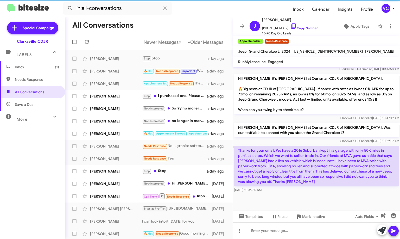
click at [313, 123] on p "Hi [PERSON_NAME] it's [PERSON_NAME] at Ourisman CDJR of [GEOGRAPHIC_DATA]. Was …" at bounding box center [316, 130] width 165 height 15
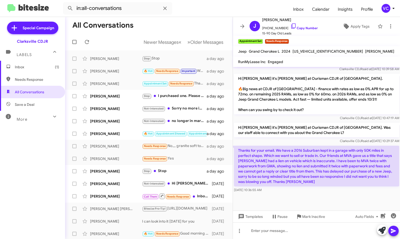
click at [365, 194] on div at bounding box center [316, 204] width 167 height 22
drag, startPoint x: 358, startPoint y: 191, endPoint x: 355, endPoint y: 190, distance: 2.9
click at [358, 193] on div at bounding box center [316, 204] width 167 height 22
click at [355, 193] on div at bounding box center [316, 204] width 167 height 22
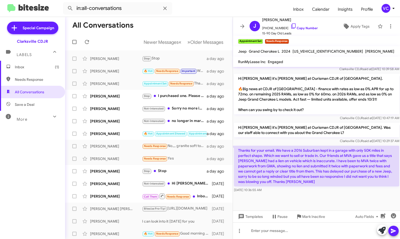
click at [355, 193] on div at bounding box center [316, 204] width 167 height 22
drag, startPoint x: 353, startPoint y: 160, endPoint x: 363, endPoint y: 171, distance: 14.4
click at [363, 171] on p "Thanks for your email. We have a 2016 Suburban kept in a garage with only 50K m…" at bounding box center [316, 166] width 165 height 41
click at [380, 187] on div "[DATE] 10:36:55 AM" at bounding box center [316, 189] width 165 height 5
drag, startPoint x: 275, startPoint y: 170, endPoint x: 349, endPoint y: 175, distance: 73.9
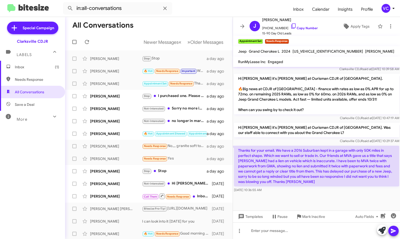
click at [333, 172] on p "Thanks for your email. We have a 2016 Suburban kept in a garage with only 50K m…" at bounding box center [316, 166] width 165 height 41
click at [354, 193] on div at bounding box center [316, 204] width 167 height 22
click at [253, 193] on div at bounding box center [316, 204] width 167 height 22
click at [279, 232] on div at bounding box center [316, 230] width 167 height 17
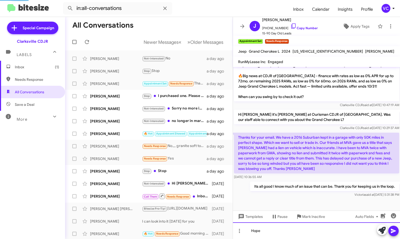
scroll to position [498, 0]
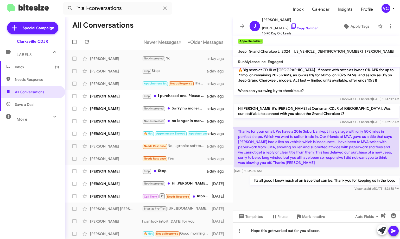
click at [392, 232] on icon at bounding box center [393, 231] width 5 height 4
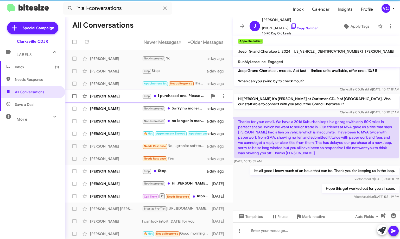
click at [125, 96] on div "[PERSON_NAME]" at bounding box center [116, 95] width 52 height 5
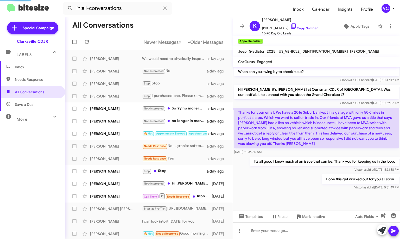
scroll to position [186, 0]
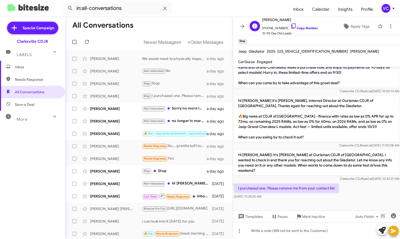
click at [302, 27] on link "Copy Number" at bounding box center [304, 28] width 27 height 4
click at [355, 190] on div "I purchased one. Please remove me from your contact list [DATE] 10:35:25 AM" at bounding box center [316, 191] width 167 height 18
click at [123, 109] on div "[PERSON_NAME]" at bounding box center [116, 108] width 52 height 5
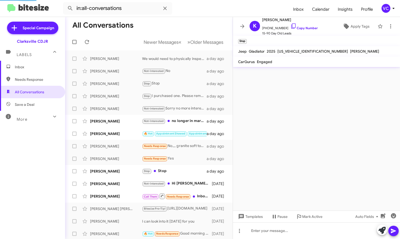
scroll to position [176, 0]
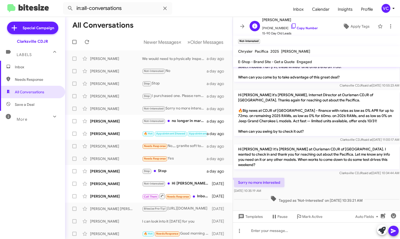
click at [297, 24] on span "[PHONE_NUMBER] Copy Number" at bounding box center [290, 27] width 56 height 8
click at [298, 27] on link "Copy Number" at bounding box center [304, 28] width 27 height 4
click at [354, 181] on div "Sorry no more interested [DATE] 10:35:19 AM" at bounding box center [316, 186] width 167 height 18
click at [126, 123] on div "[PERSON_NAME]" at bounding box center [116, 120] width 52 height 5
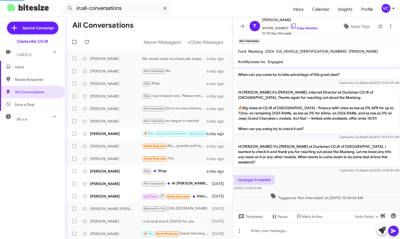
scroll to position [112, 0]
click at [316, 177] on div "no longer in market [DATE] 10:34:53 AM" at bounding box center [316, 183] width 167 height 18
drag, startPoint x: 299, startPoint y: 26, endPoint x: 252, endPoint y: 27, distance: 46.9
click at [299, 27] on link "Copy Number" at bounding box center [304, 28] width 27 height 4
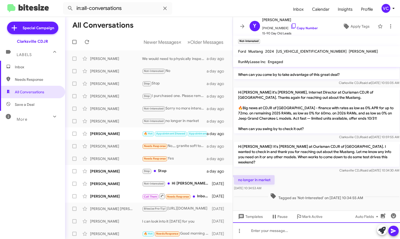
drag, startPoint x: 282, startPoint y: 227, endPoint x: 286, endPoint y: 229, distance: 4.6
click at [283, 228] on div at bounding box center [316, 230] width 167 height 17
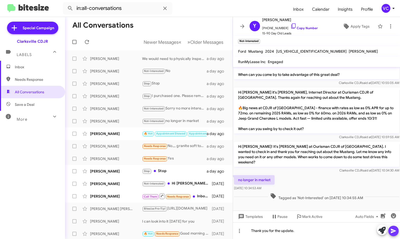
click at [394, 233] on icon at bounding box center [394, 231] width 6 height 6
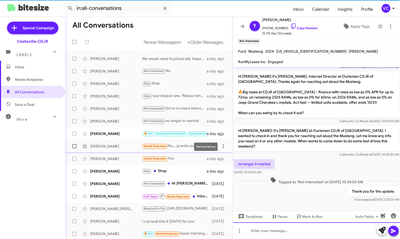
scroll to position [131, 0]
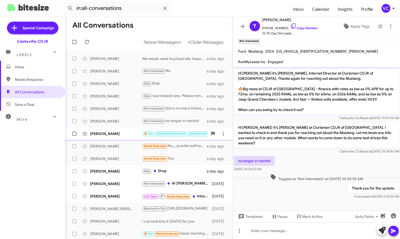
click at [104, 139] on span "[PERSON_NAME] 🔥 Hot Appointment Showed Appointment Set Needs Response Important…" at bounding box center [149, 133] width 168 height 12
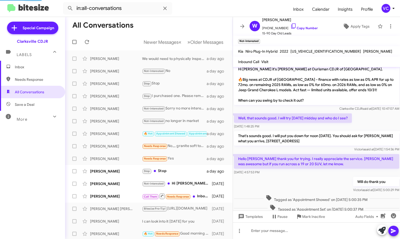
scroll to position [228, 0]
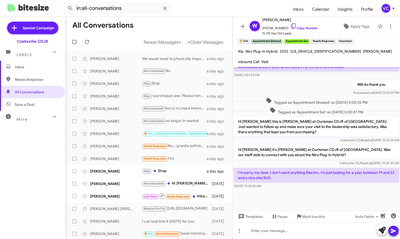
click at [308, 191] on div at bounding box center [316, 200] width 167 height 21
click at [298, 196] on div at bounding box center [316, 200] width 167 height 21
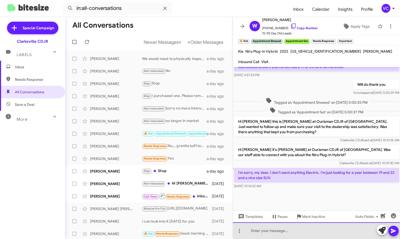
click at [300, 234] on div at bounding box center [316, 230] width 167 height 17
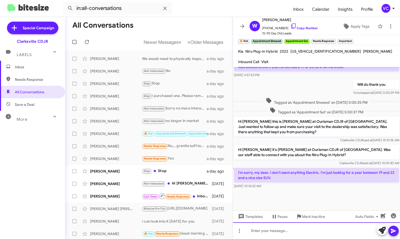
click at [300, 235] on div at bounding box center [316, 230] width 167 height 17
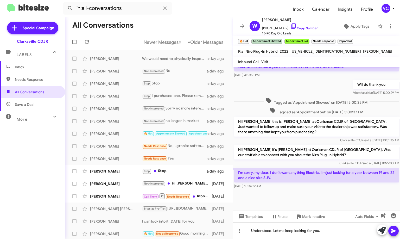
click at [396, 233] on icon at bounding box center [394, 231] width 6 height 6
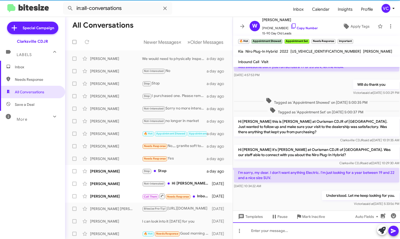
scroll to position [0, 0]
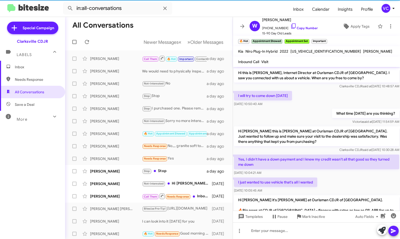
click at [269, 159] on p "Yes, I didn't have a down payment and I knew my credit wasn't all that good so …" at bounding box center [316, 161] width 165 height 15
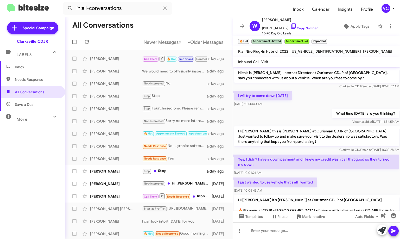
click at [269, 159] on p "Yes, I didn't have a down payment and I knew my credit wasn't all that good so …" at bounding box center [316, 161] width 165 height 15
click at [350, 171] on div "[DATE] 10:04:21 AM" at bounding box center [316, 172] width 165 height 5
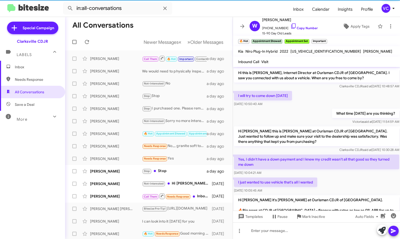
click at [286, 157] on p "Yes, I didn't have a down payment and I knew my credit wasn't all that good so …" at bounding box center [316, 161] width 165 height 15
click at [286, 159] on p "Yes, I didn't have a down payment and I knew my credit wasn't all that good so …" at bounding box center [316, 161] width 165 height 15
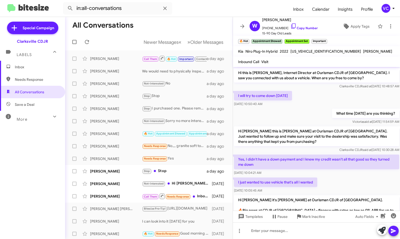
click at [286, 159] on p "Yes, I didn't have a down payment and I knew my credit wasn't all that good so …" at bounding box center [316, 161] width 165 height 15
copy p "Yes, I didn't have a down payment and I knew my credit wasn't all that good so …"
click at [304, 27] on link "Copy Number" at bounding box center [304, 28] width 27 height 4
